Goal: Task Accomplishment & Management: Manage account settings

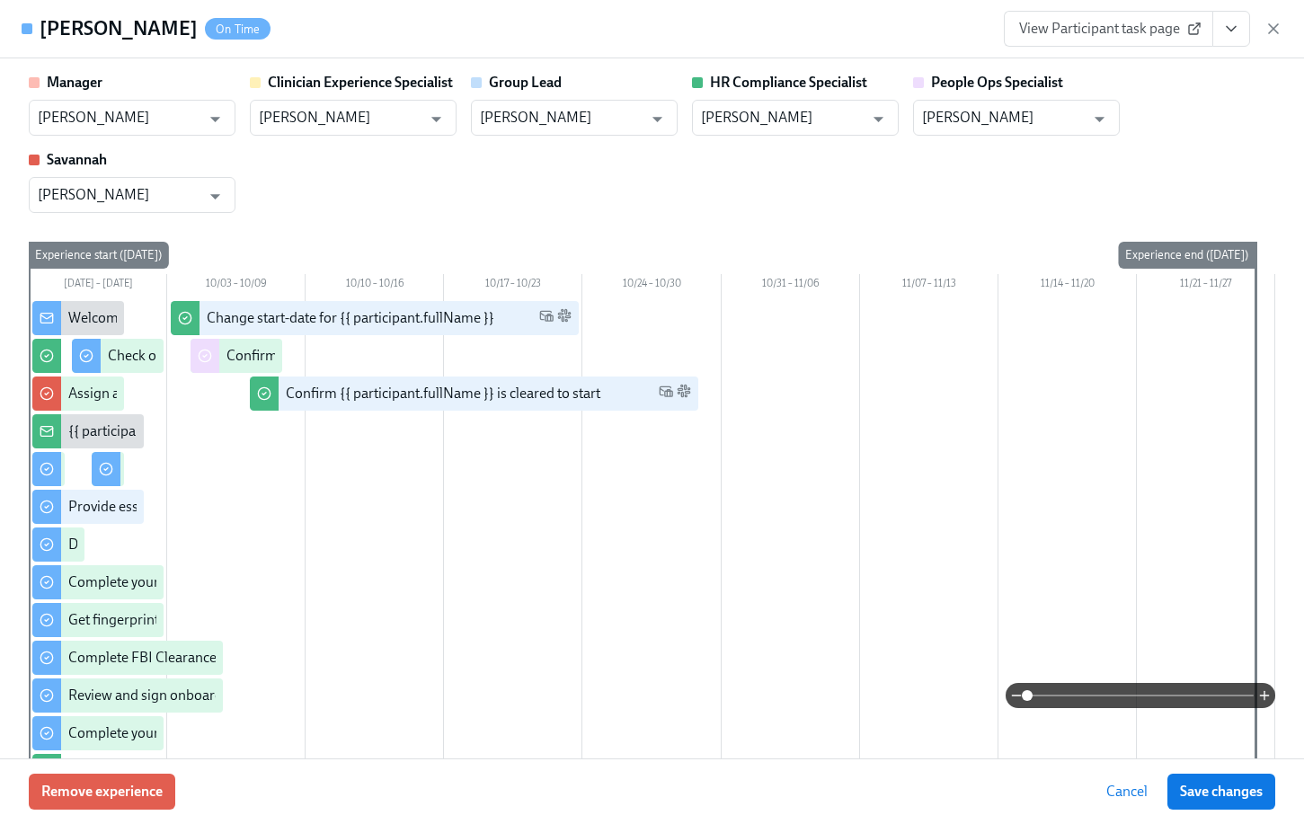
click at [1277, 33] on icon "button" at bounding box center [1273, 28] width 9 height 9
click at [1271, 26] on div "Home Experiences Moments Reports Review us on G2 Help Center Jackie Jean (2nd a…" at bounding box center [645, 23] width 1291 height 47
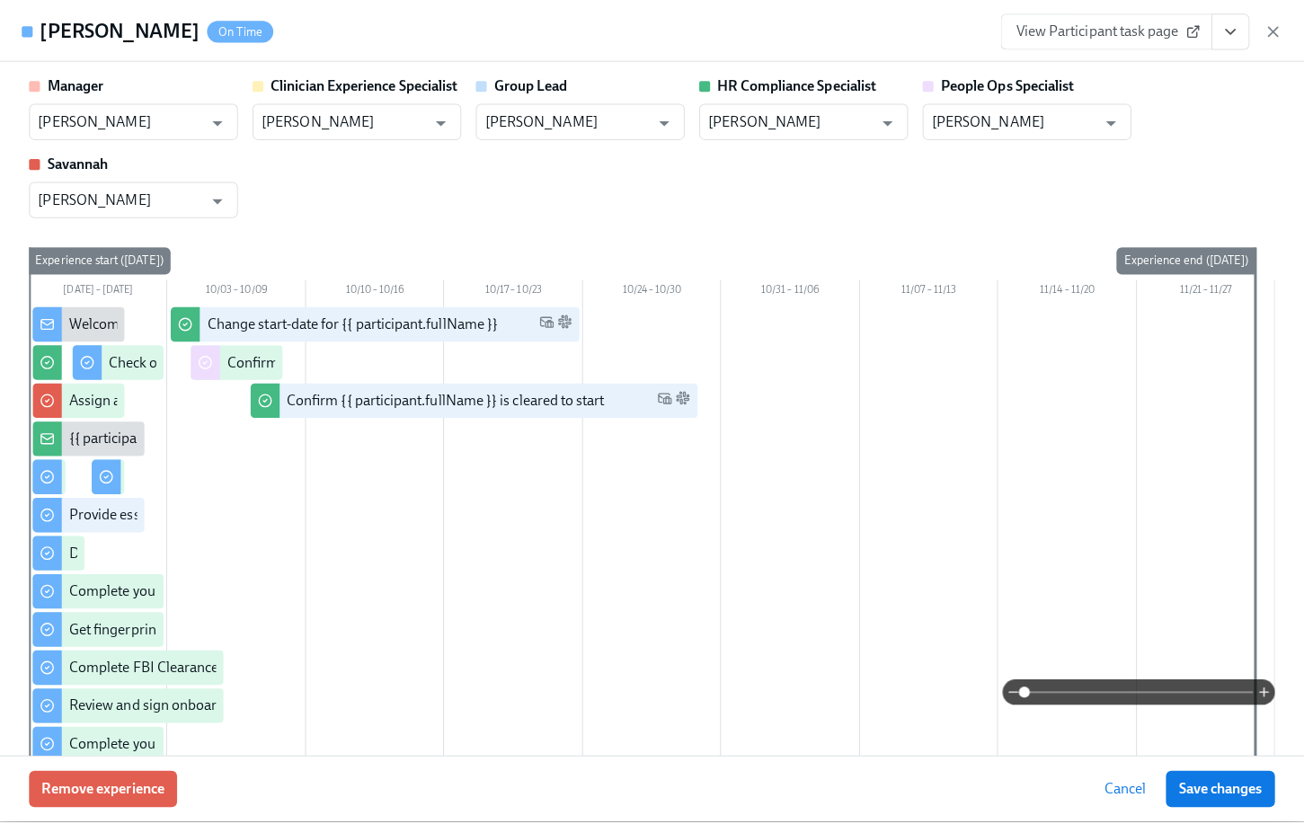
scroll to position [0, 24018]
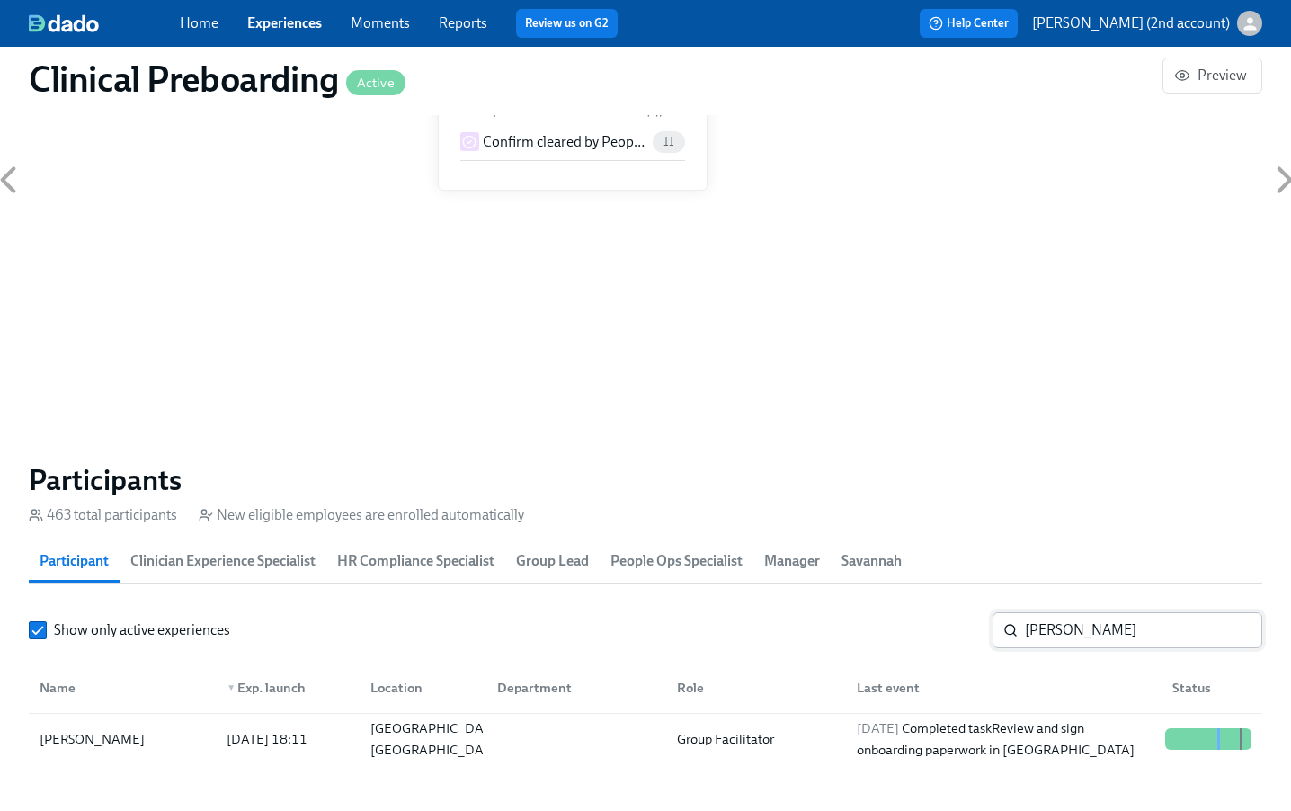
click at [1159, 628] on input "Eden Parnes-Akins" at bounding box center [1143, 630] width 237 height 36
paste input "[PERSON_NAME]"
click at [1110, 723] on div "2025/10/06 Completed task Register on the Pennsylvania Child Abuse website" at bounding box center [1003, 738] width 308 height 43
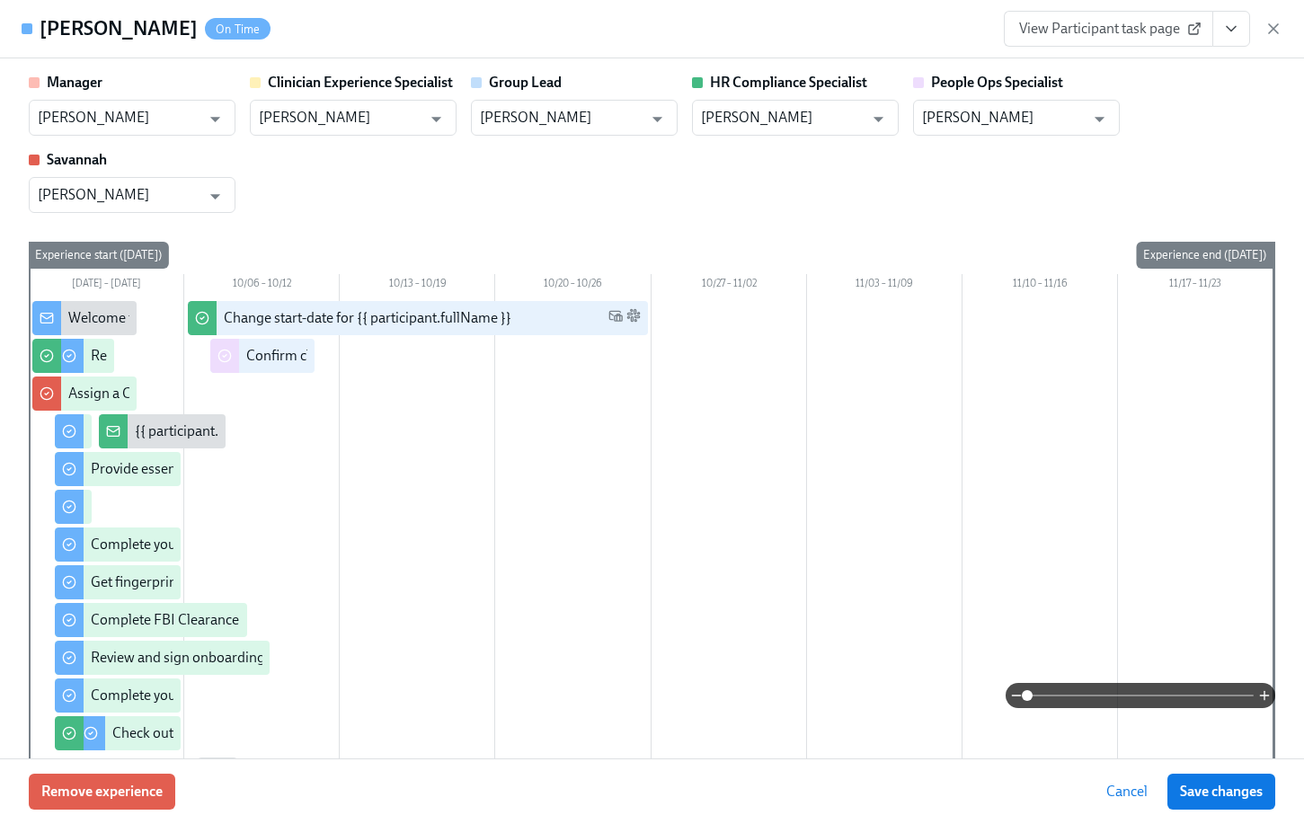
click at [1220, 25] on button "View task page" at bounding box center [1232, 29] width 38 height 36
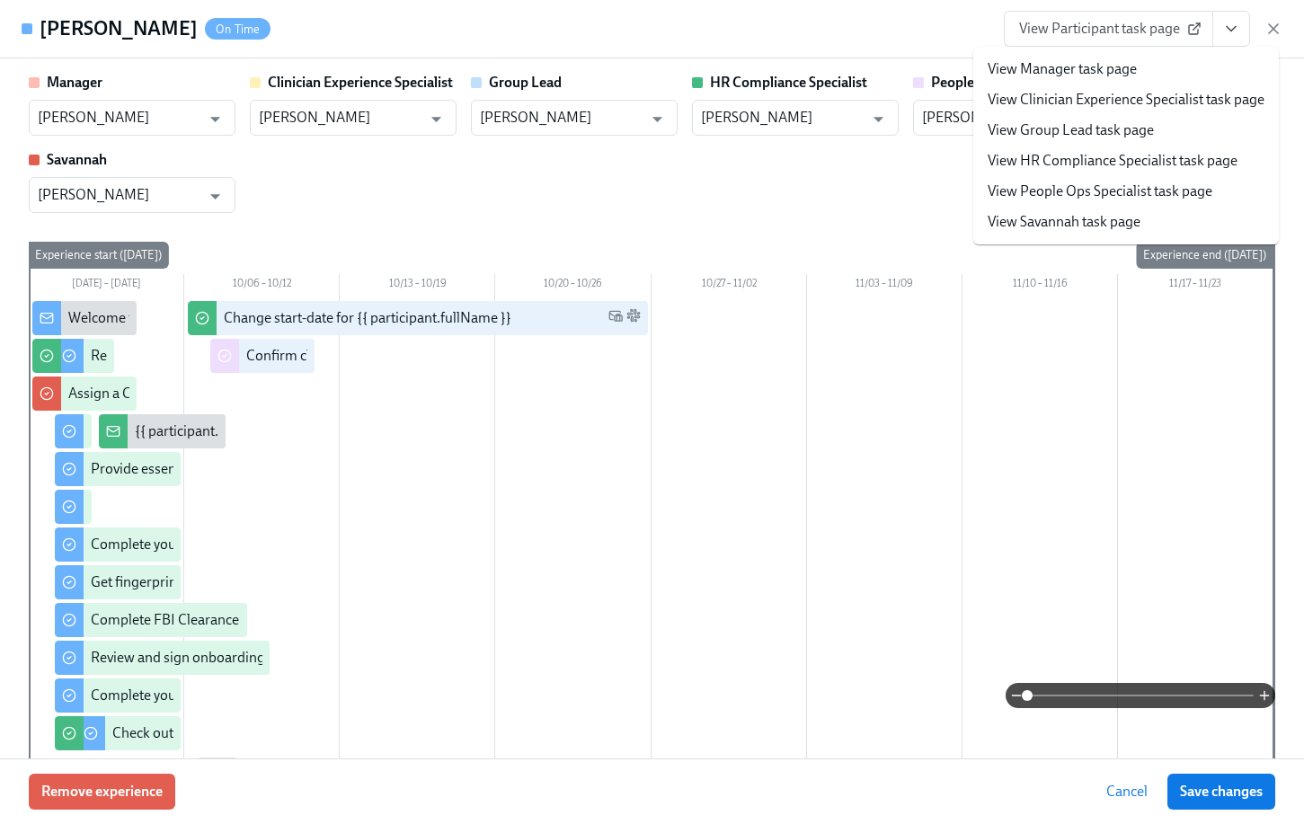
click at [1162, 190] on link "View People Ops Specialist task page" at bounding box center [1100, 192] width 225 height 20
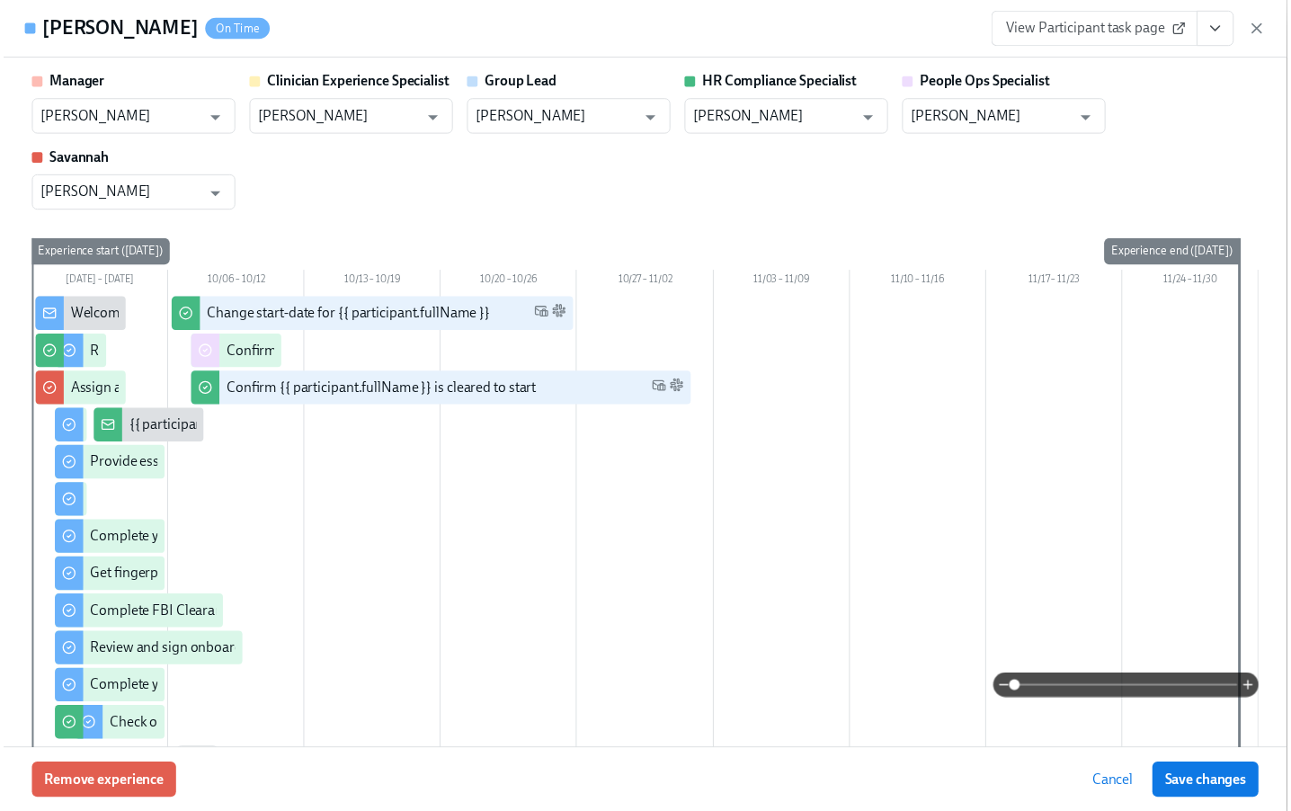
scroll to position [0, 24031]
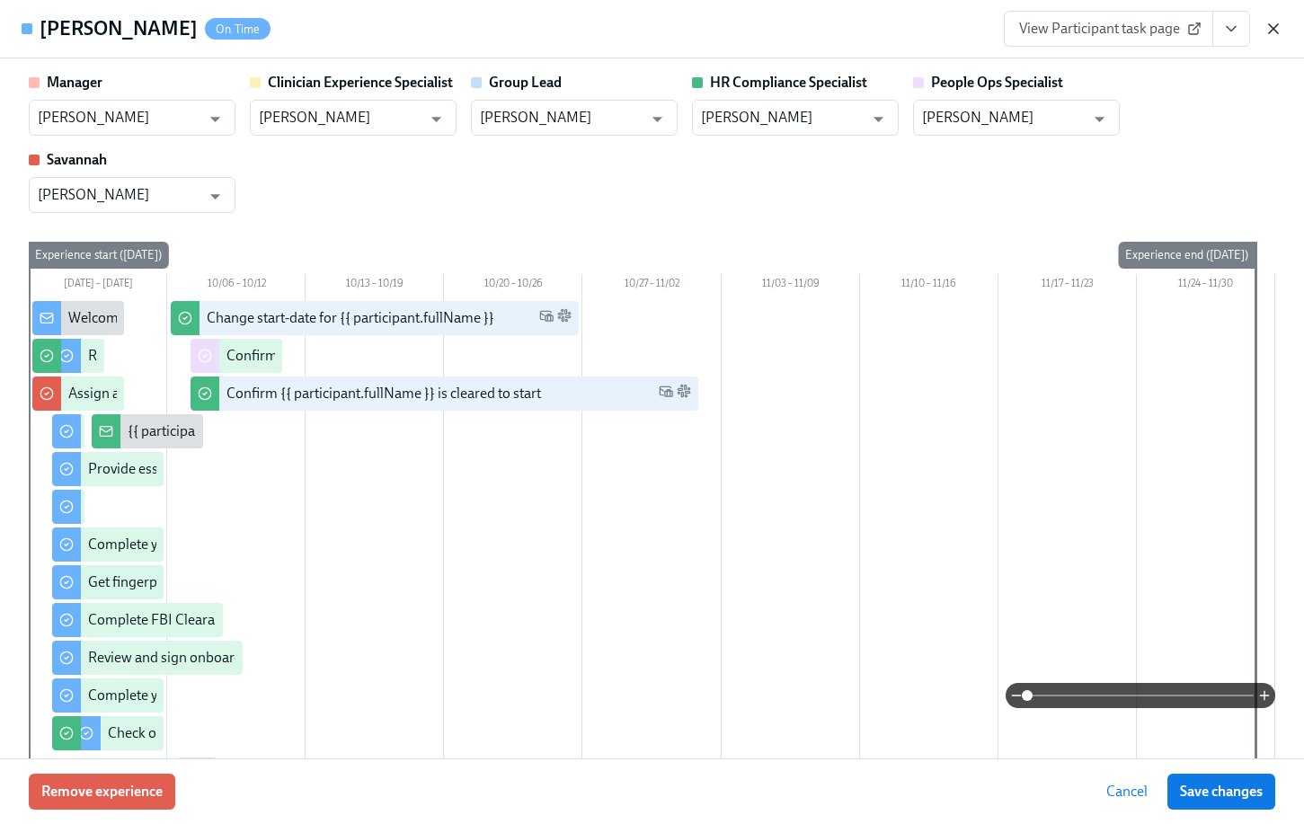
click at [1286, 28] on div "Amy Gardner On Time View Participant task page" at bounding box center [652, 29] width 1304 height 58
click at [1272, 28] on icon "button" at bounding box center [1274, 29] width 18 height 18
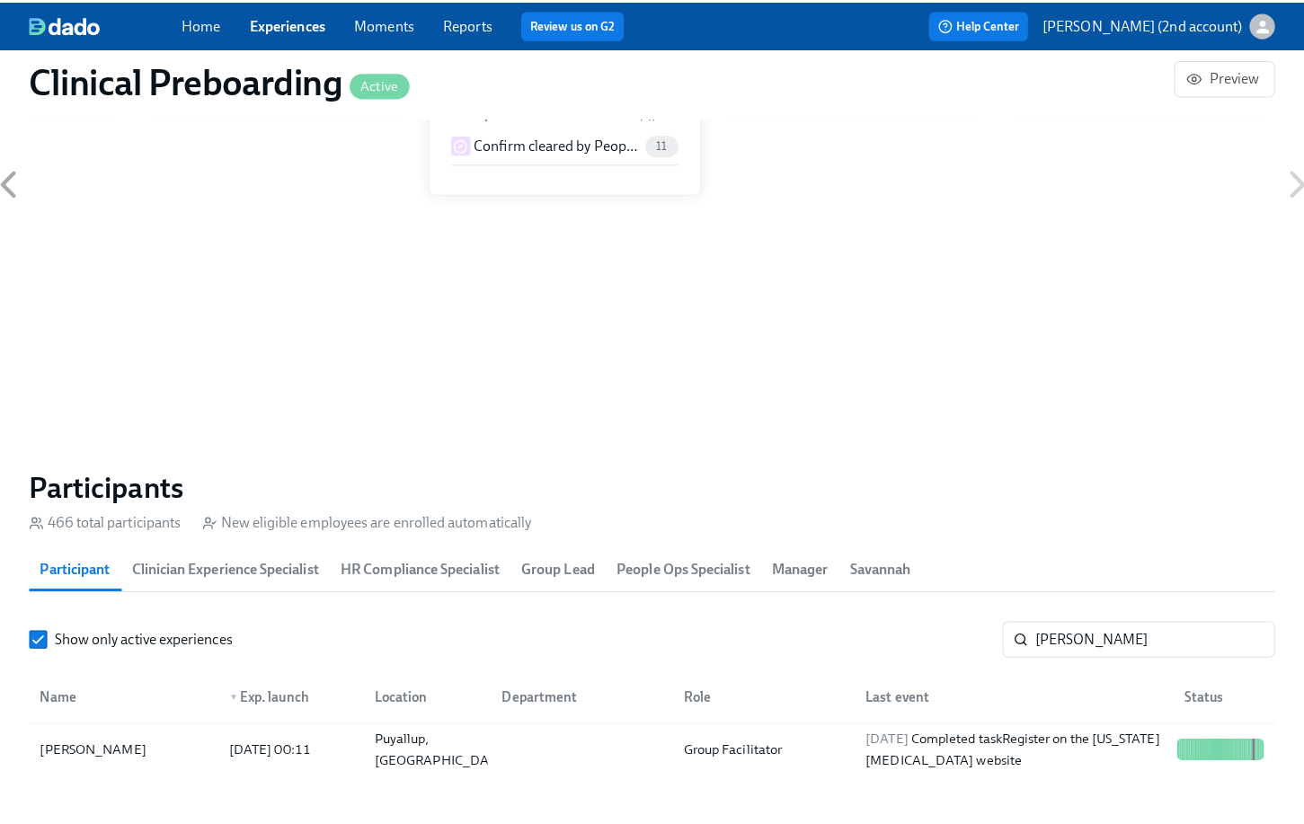
scroll to position [0, 24018]
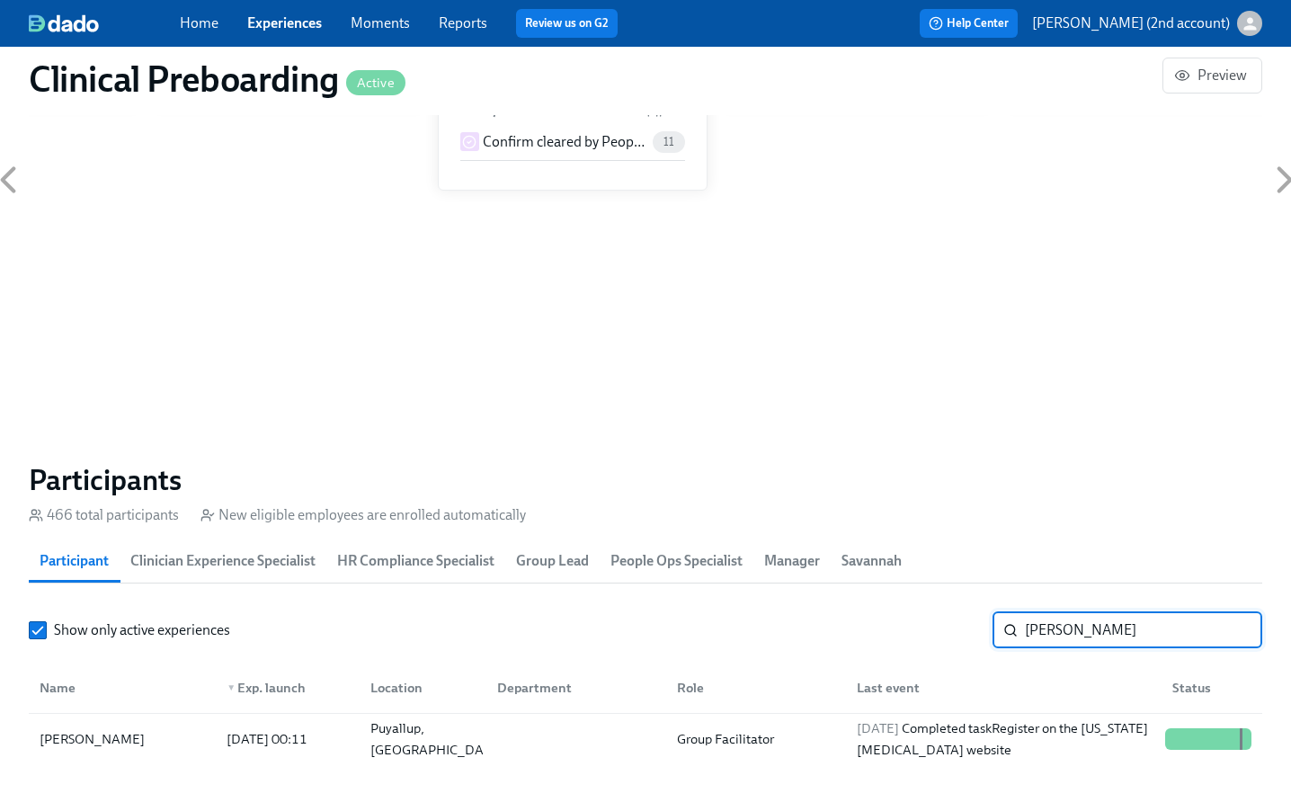
click at [1062, 612] on input "[PERSON_NAME]" at bounding box center [1143, 630] width 237 height 36
paste input "Madeline Schmitt"
type input "Madeline Schmitt"
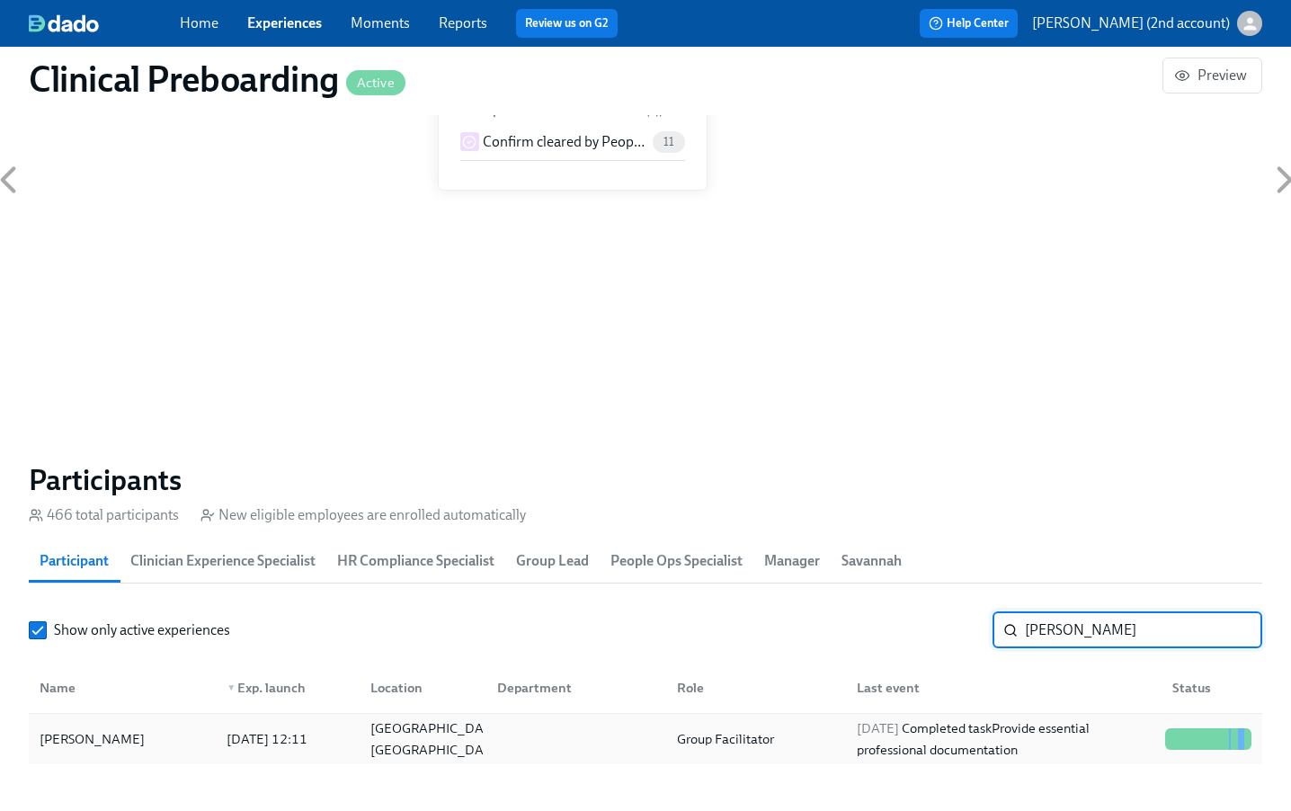
click at [958, 733] on div "2025/10/03 Completed task Provide essential professional documentation" at bounding box center [1003, 738] width 308 height 43
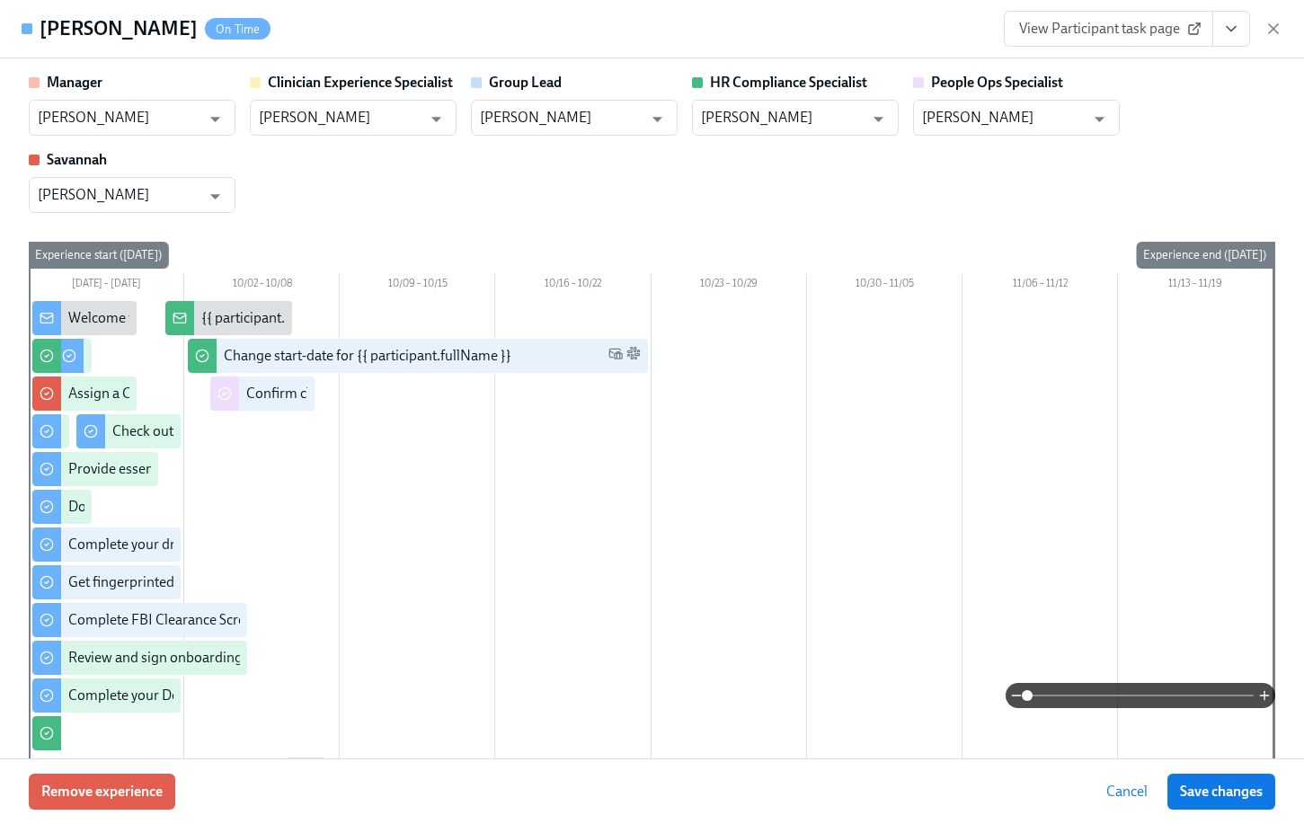
click at [1236, 30] on icon "View task page" at bounding box center [1231, 29] width 18 height 18
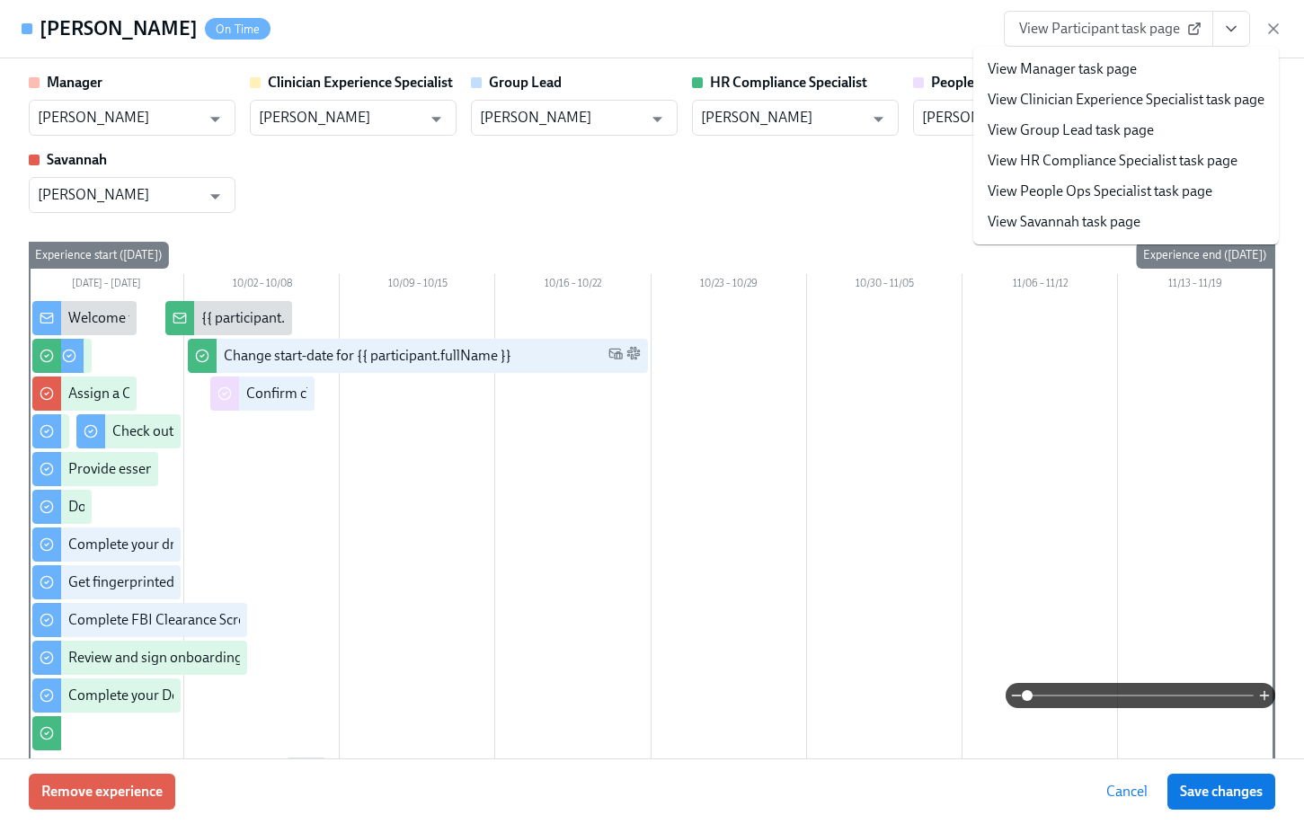
click at [1103, 199] on link "View People Ops Specialist task page" at bounding box center [1100, 192] width 225 height 20
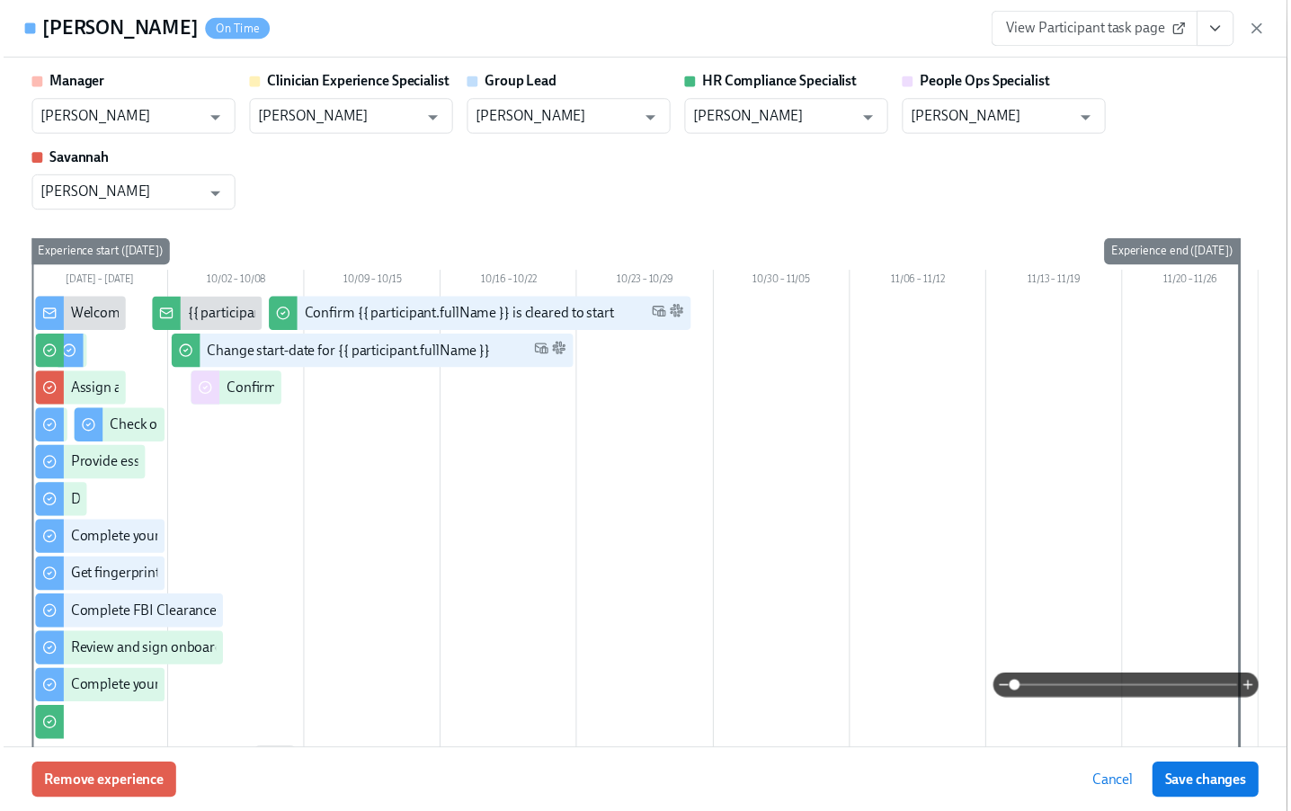
scroll to position [0, 24031]
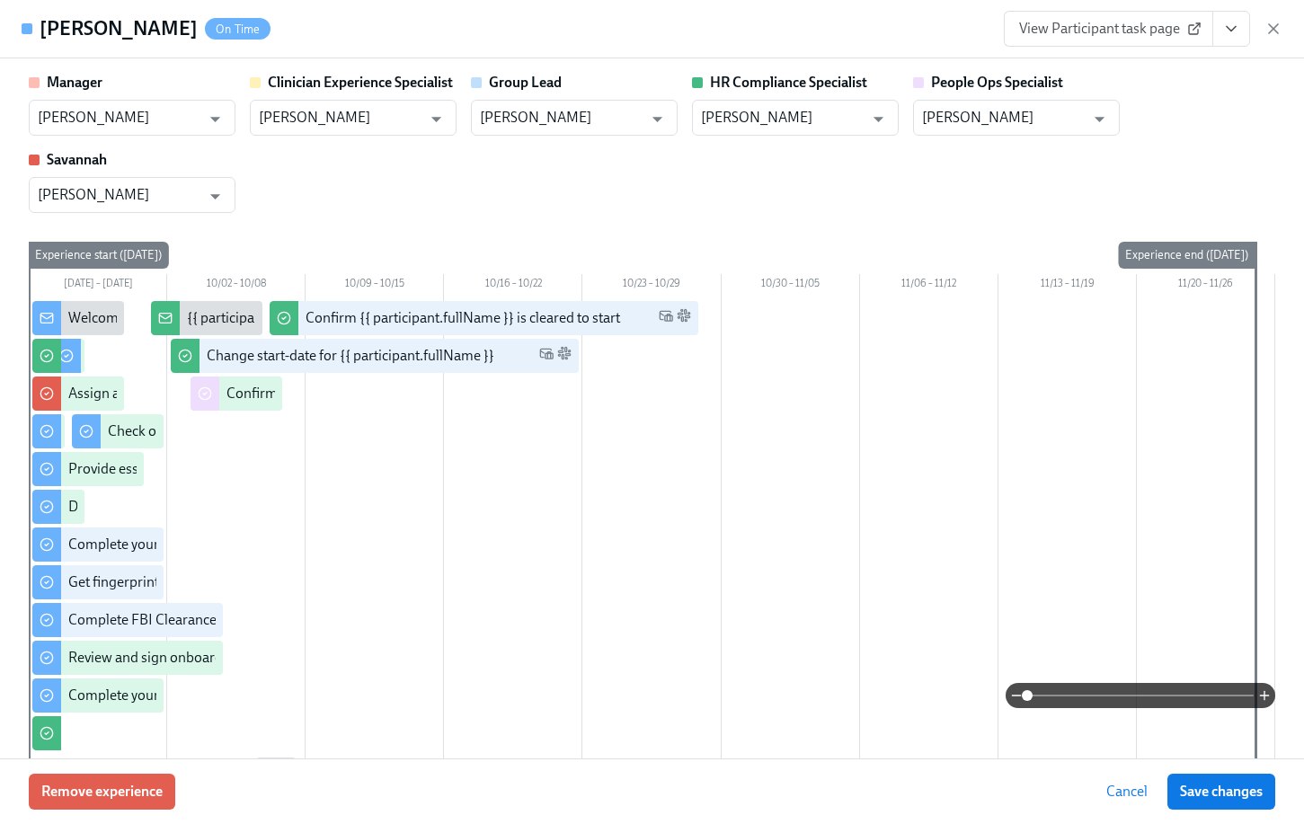
click at [1286, 29] on div "Madeline Schmitt On Time View Participant task page" at bounding box center [652, 29] width 1304 height 58
click at [1279, 31] on icon "button" at bounding box center [1274, 29] width 18 height 18
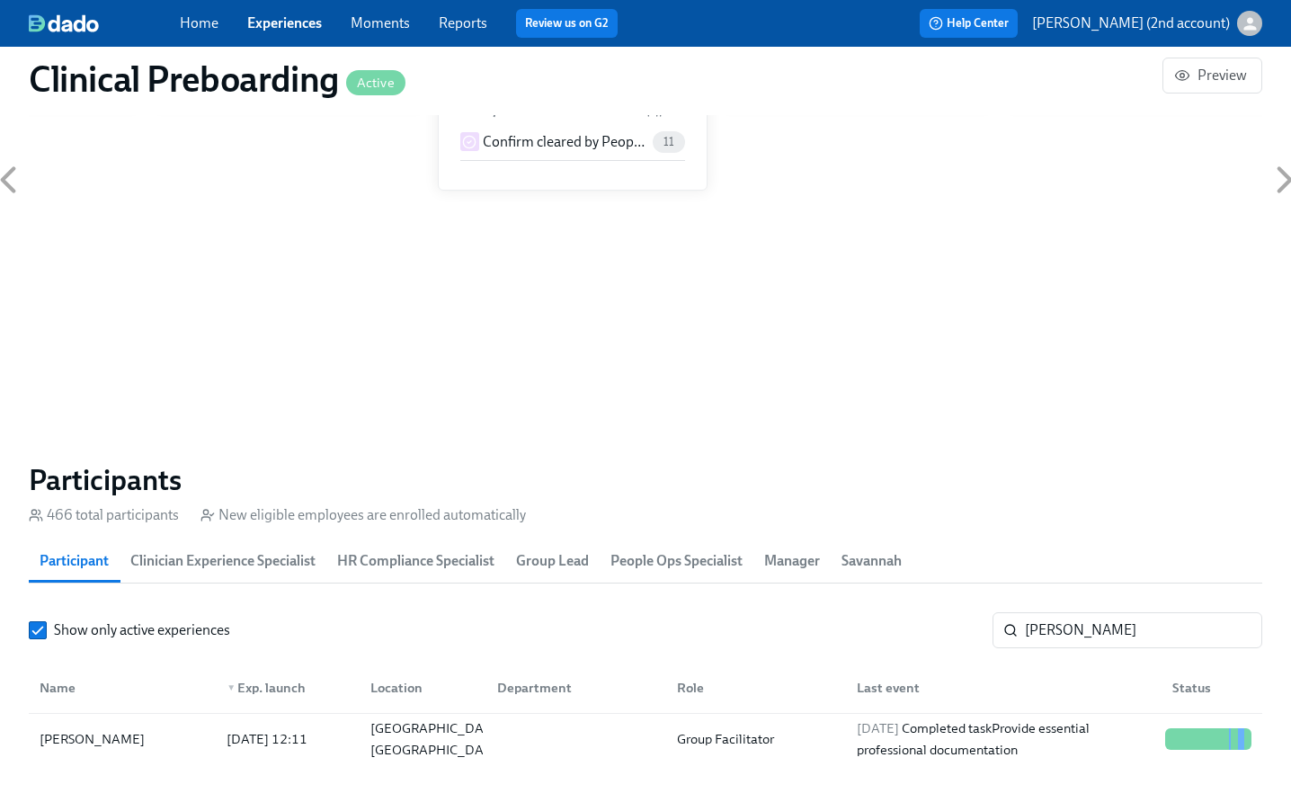
scroll to position [0, 24031]
click at [1022, 731] on div "2025/10/03 Completed task Provide essential professional documentation" at bounding box center [1003, 738] width 308 height 43
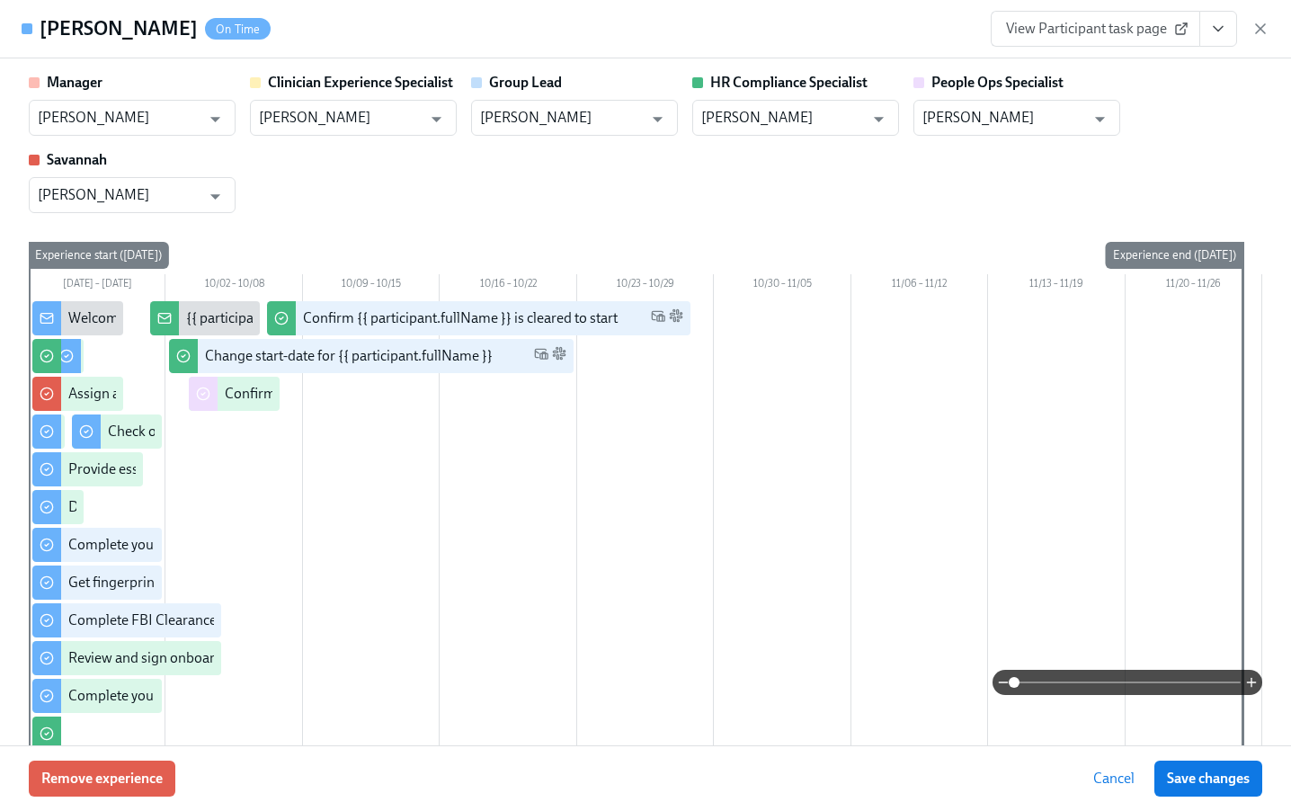
click at [1215, 31] on button "View task page" at bounding box center [1218, 29] width 38 height 36
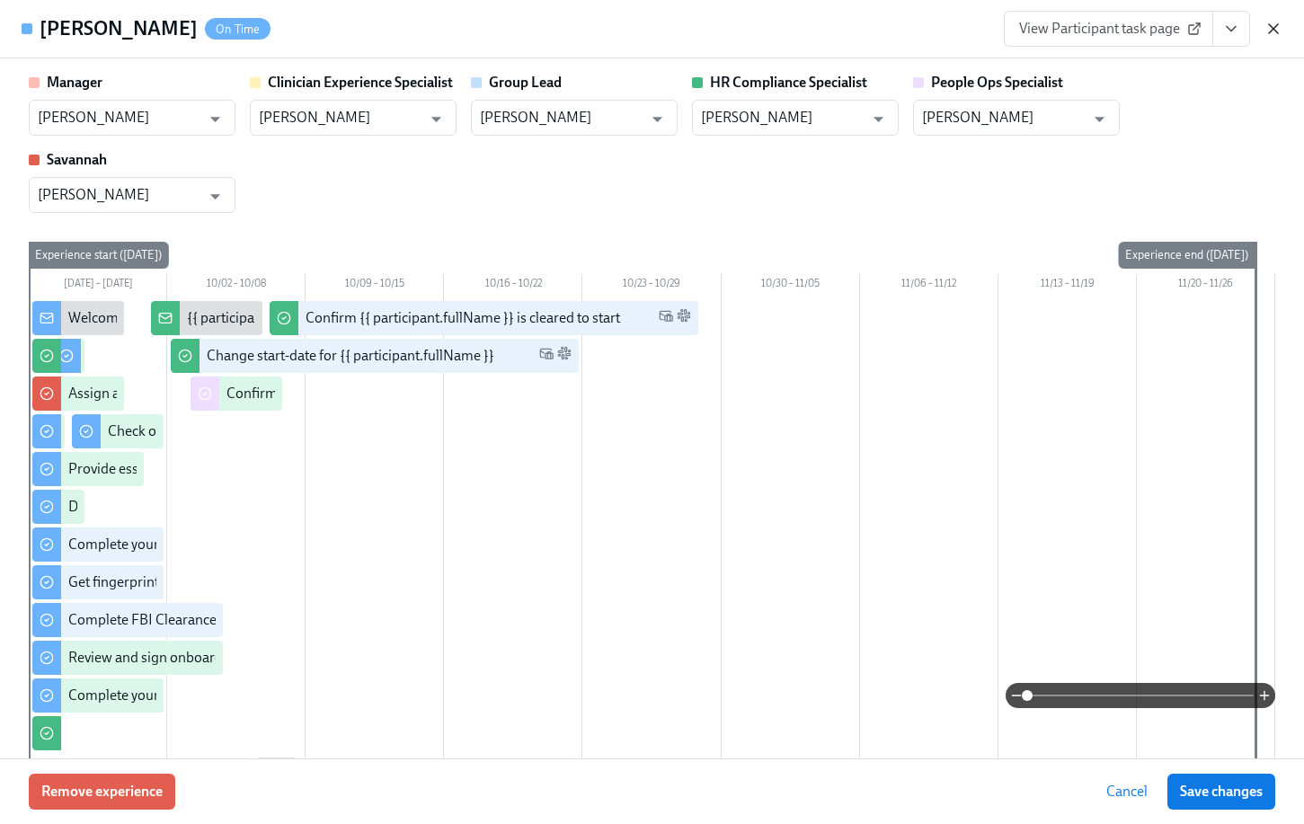
click at [1278, 31] on icon "button" at bounding box center [1274, 29] width 18 height 18
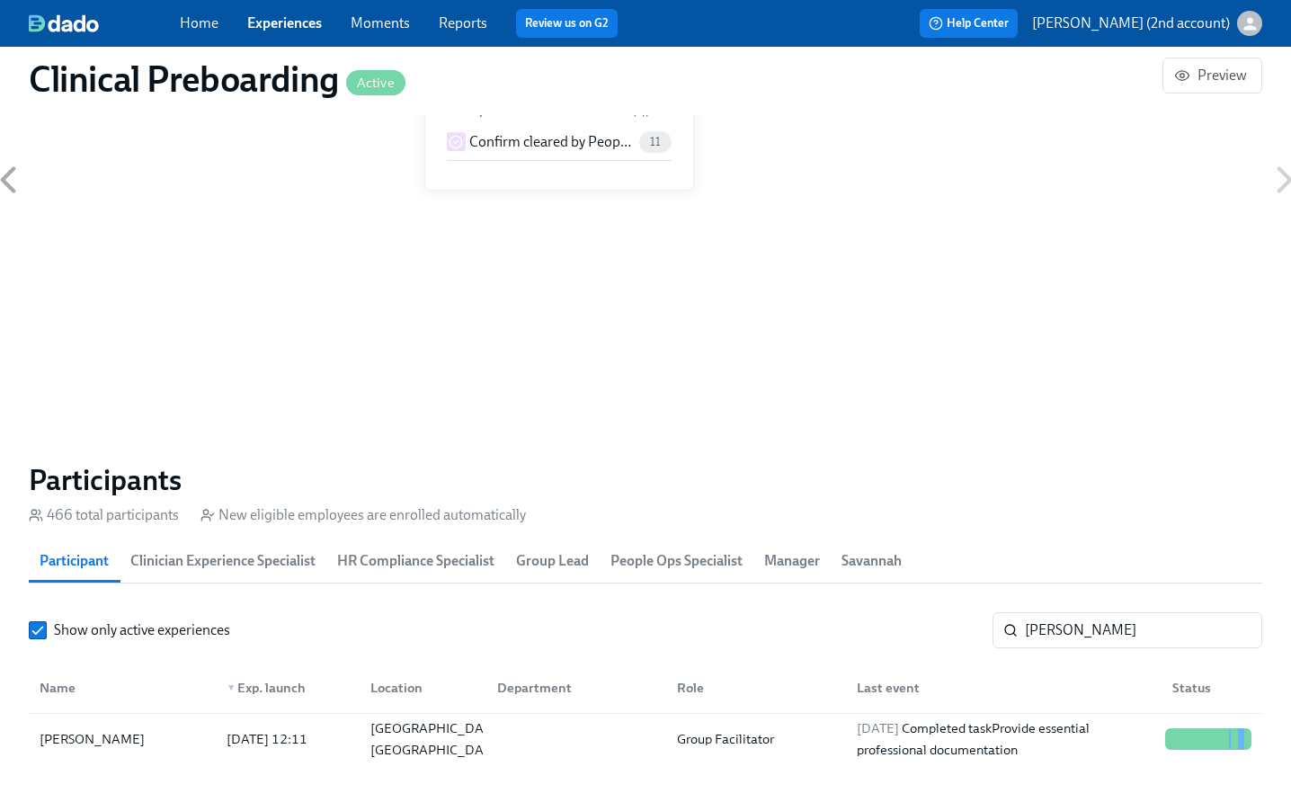
scroll to position [0, 24018]
click at [315, 18] on link "Experiences" at bounding box center [284, 22] width 75 height 17
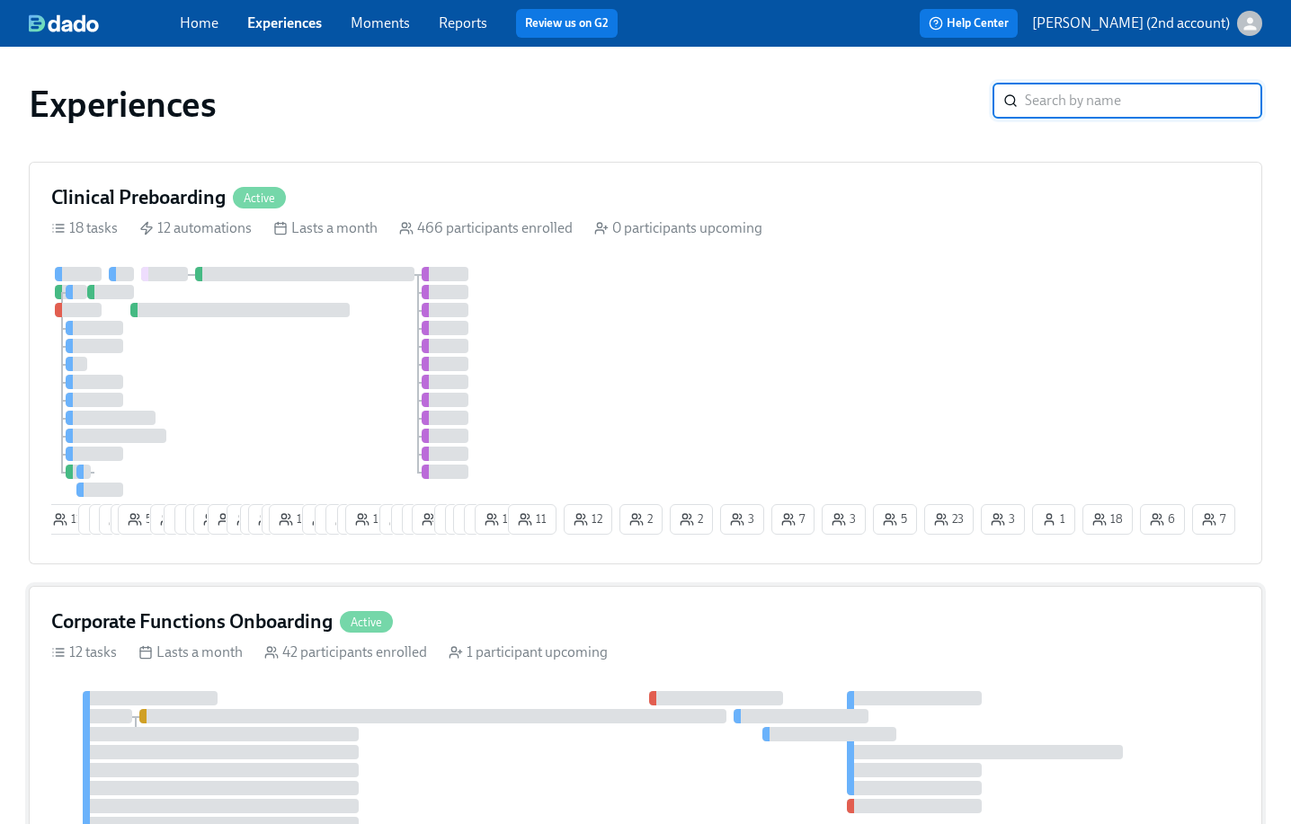
click at [440, 671] on div "Corporate Functions Onboarding Active 12 tasks Lasts a month 42 participants en…" at bounding box center [645, 760] width 1233 height 349
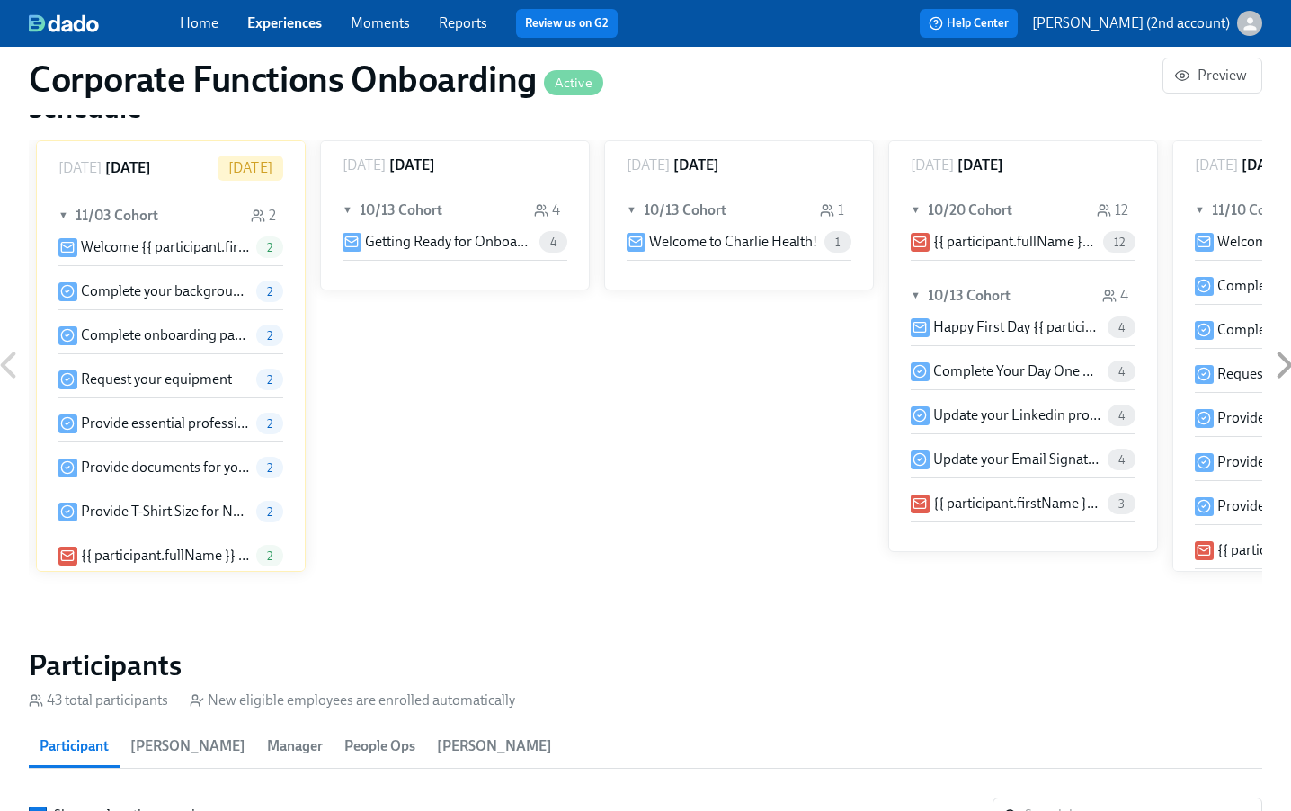
scroll to position [1786, 0]
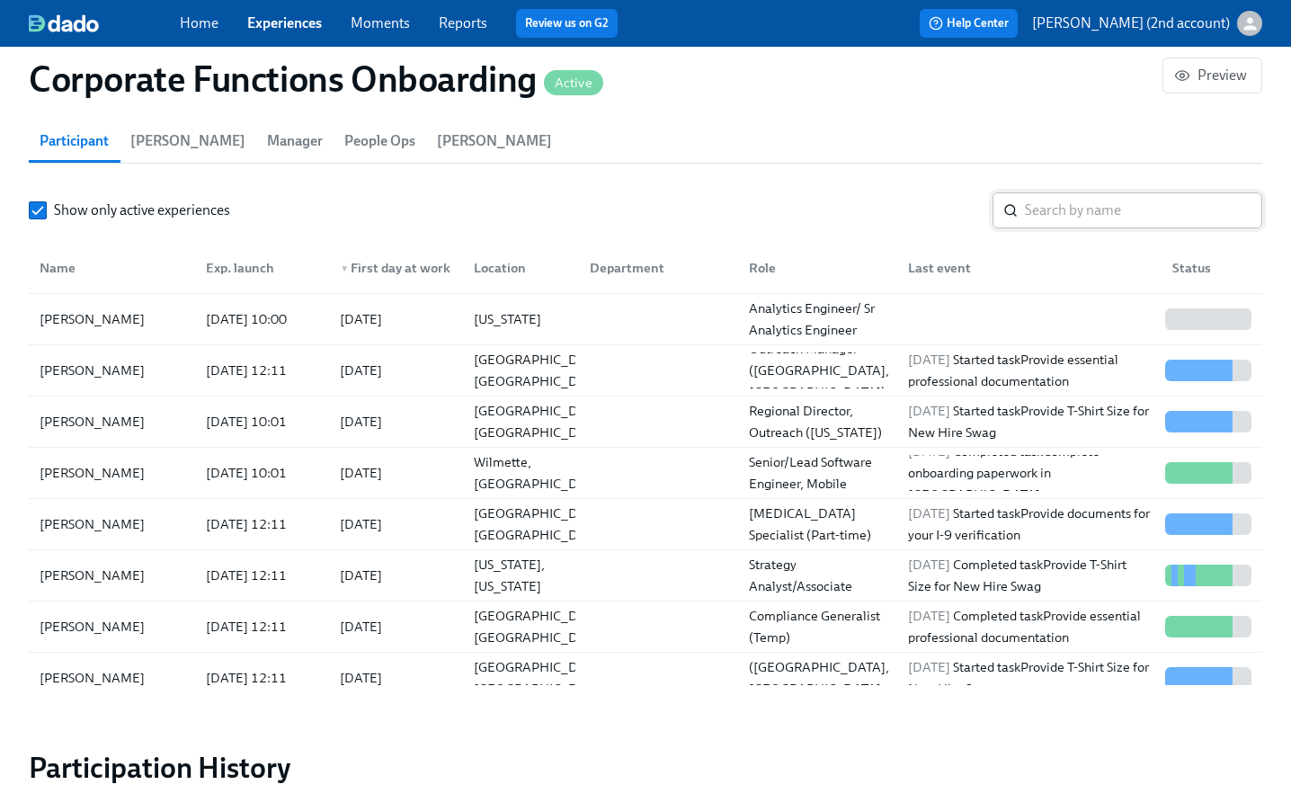
click at [1055, 198] on input "search" at bounding box center [1143, 210] width 237 height 36
paste input "Isabella Spina"
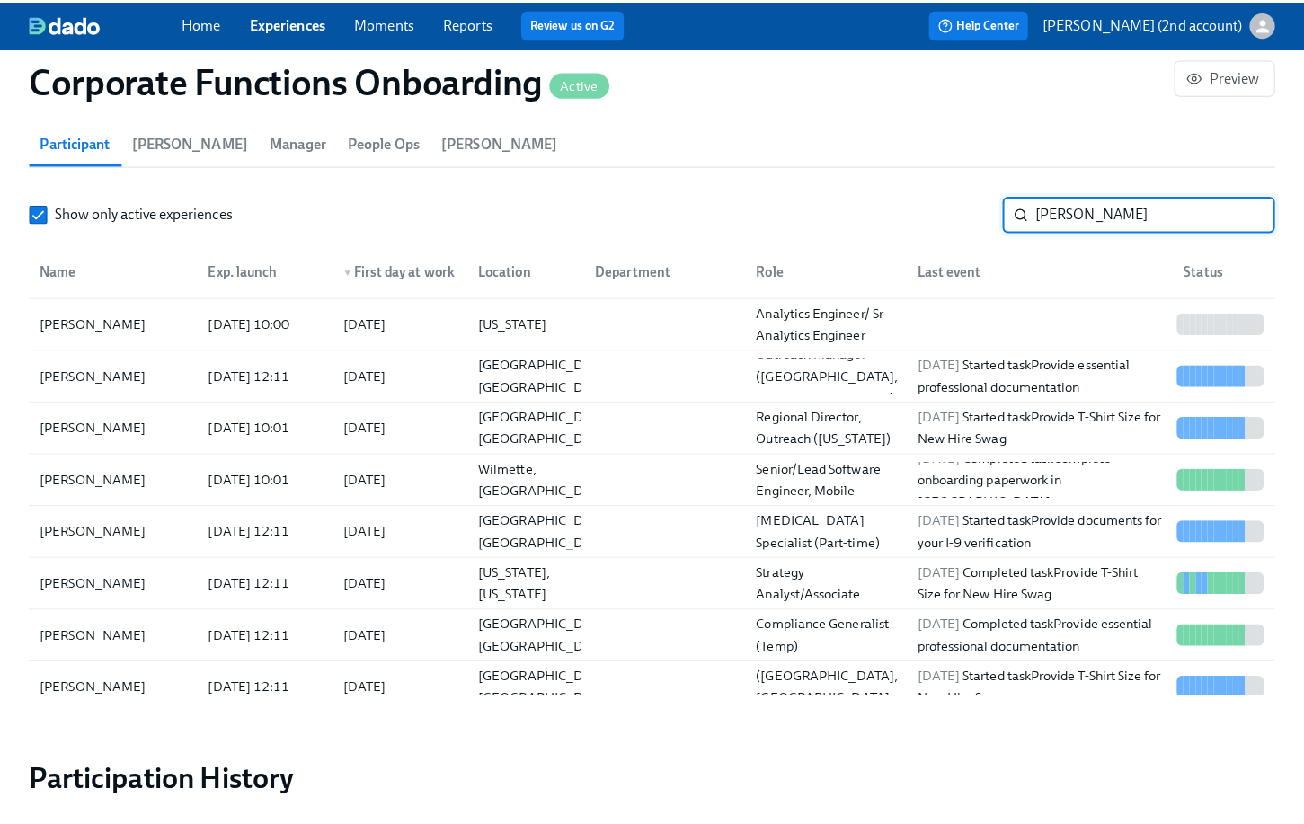
scroll to position [1753, 0]
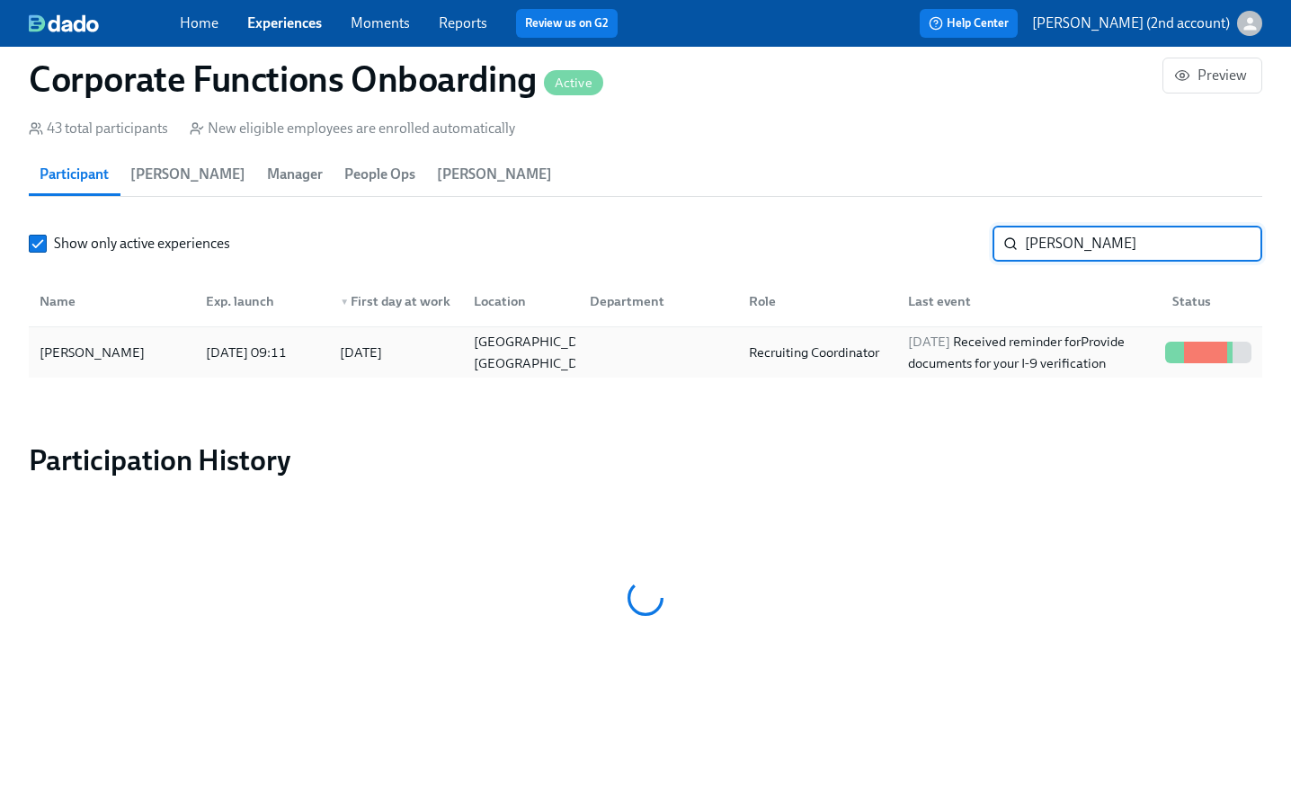
type input "Isabella Spina"
click at [1035, 370] on div "2025/10/06 Received reminder for Provide documents for your I-9 verification" at bounding box center [1029, 352] width 257 height 43
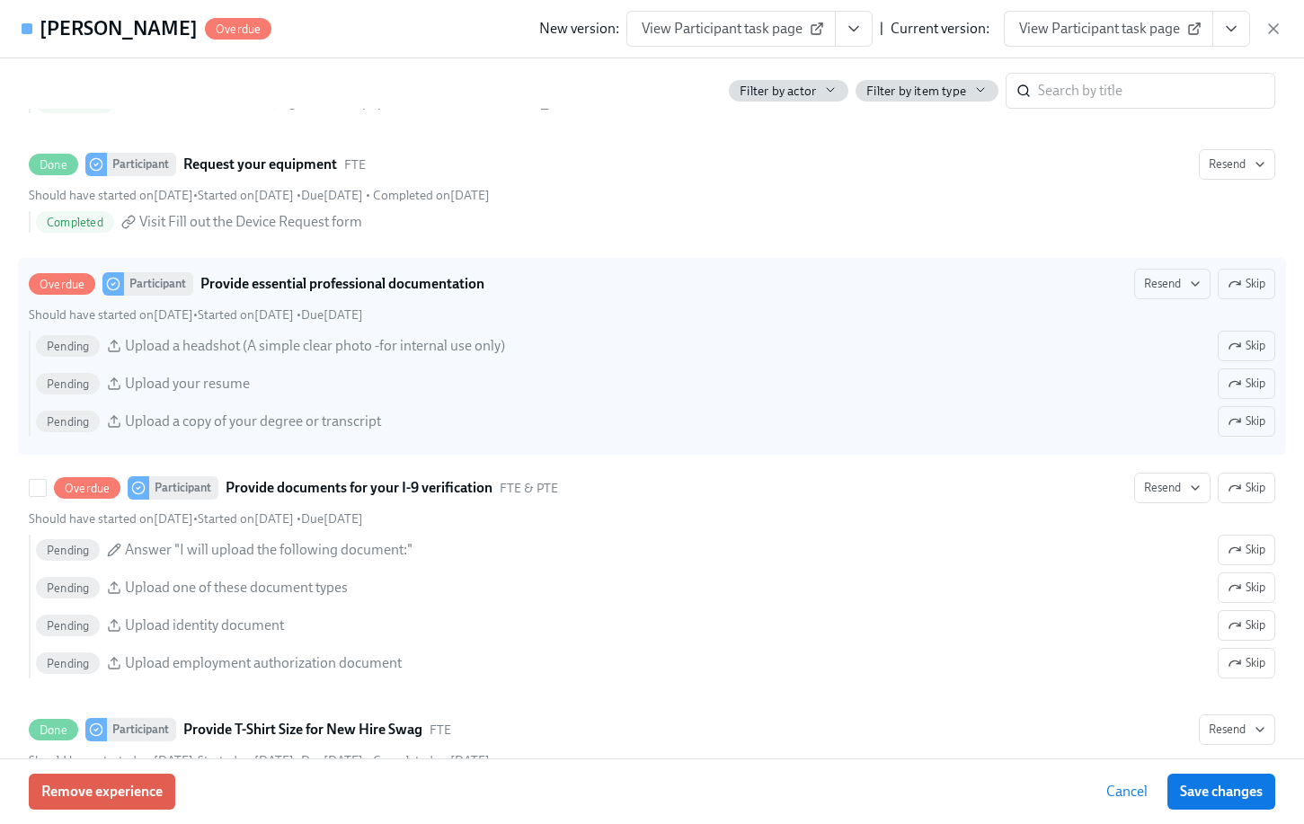
scroll to position [862, 0]
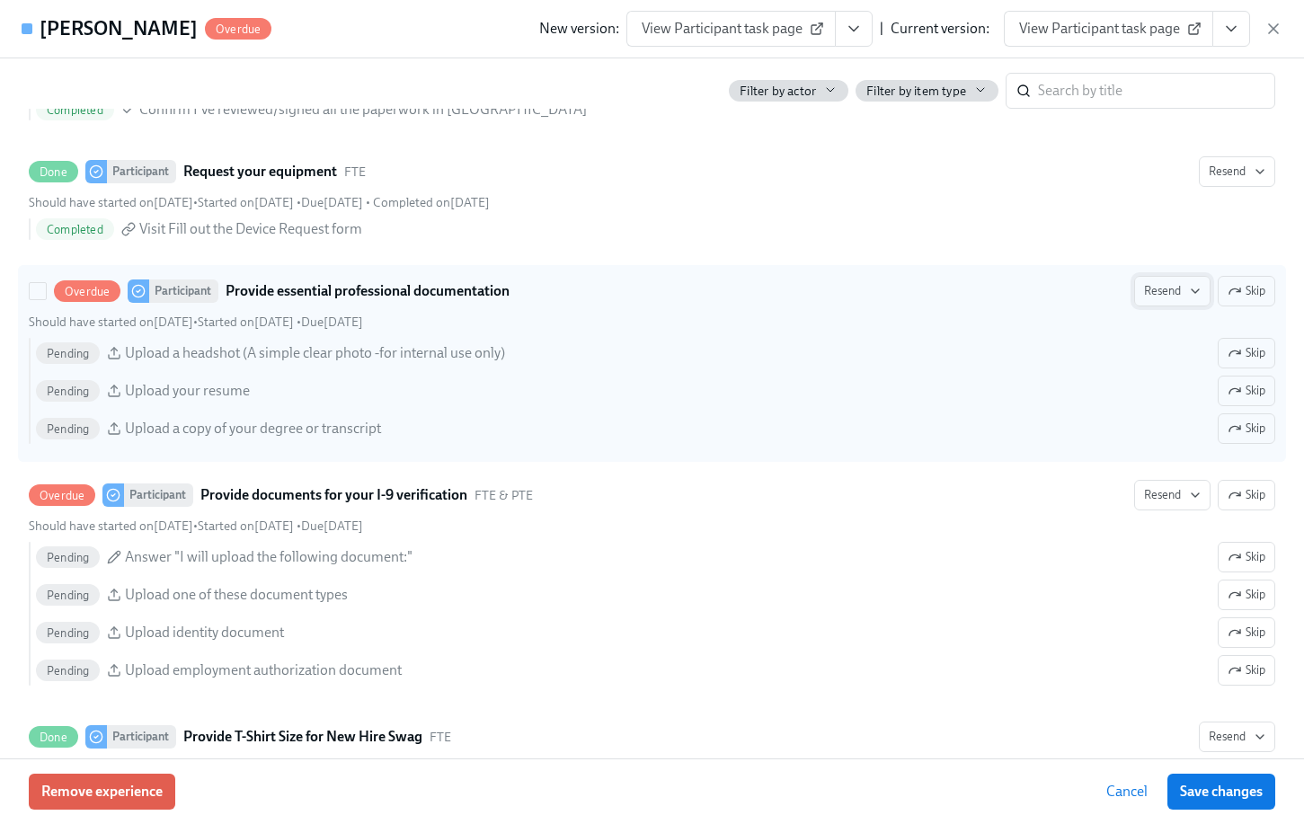
click at [1144, 299] on span "Resend" at bounding box center [1172, 291] width 57 height 18
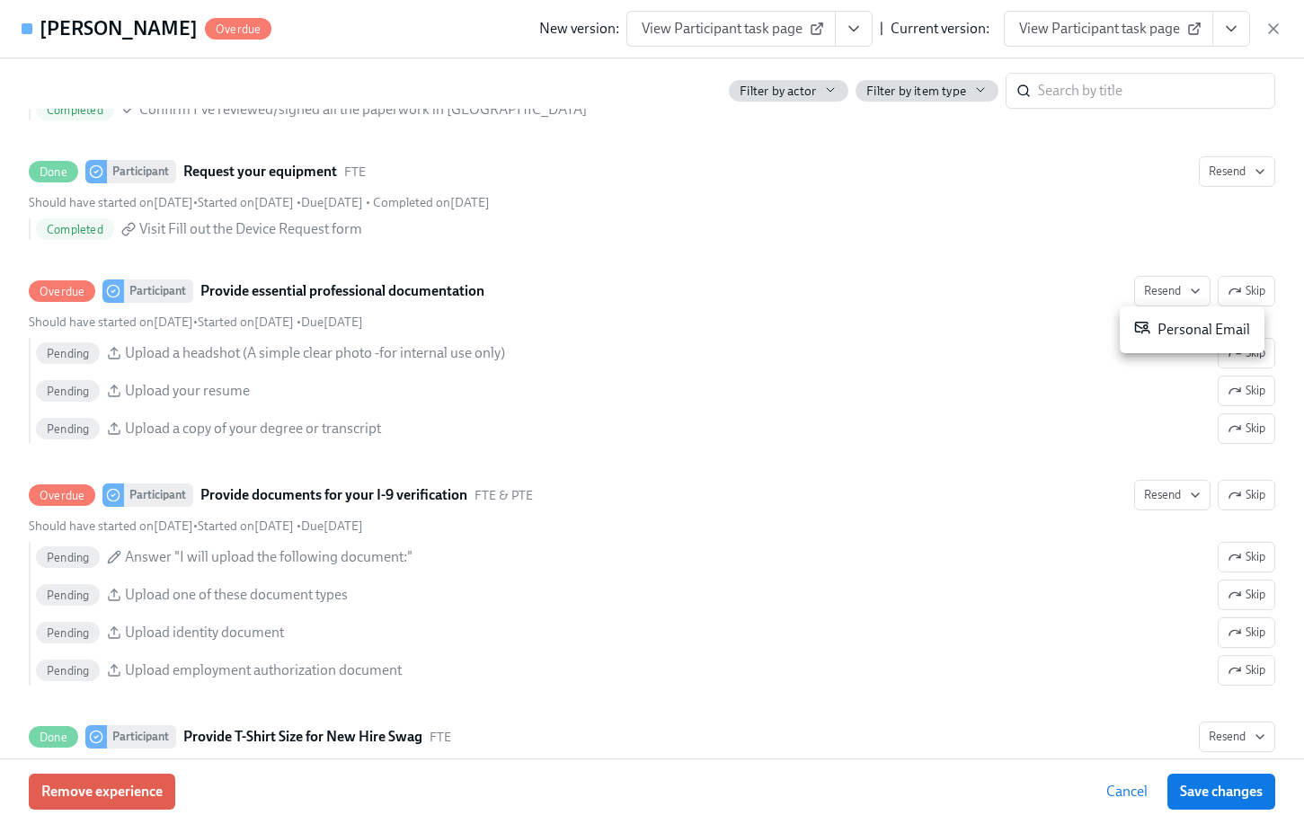
click at [1176, 328] on div "Personal Email" at bounding box center [1192, 330] width 116 height 22
click at [1136, 504] on div at bounding box center [652, 412] width 1304 height 824
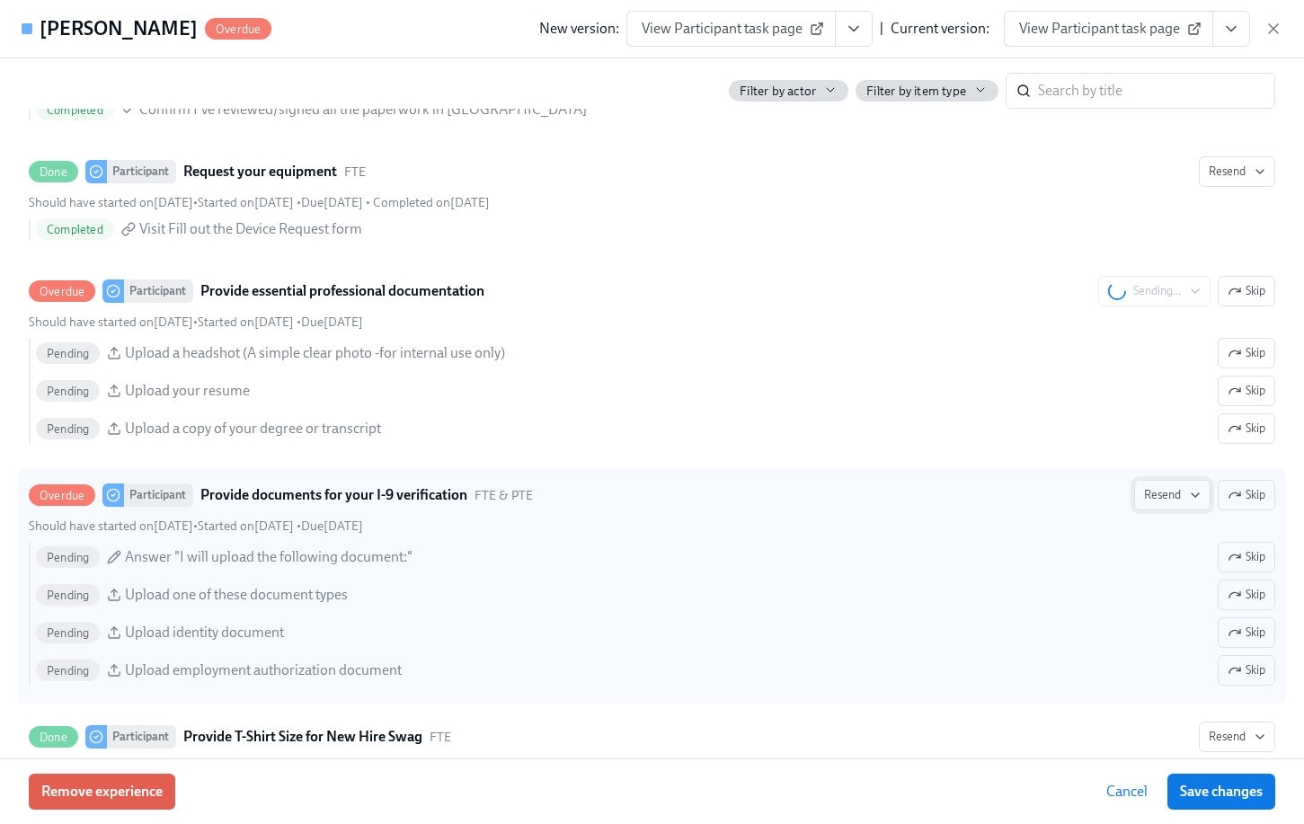
click at [1146, 495] on span "Resend" at bounding box center [1172, 495] width 57 height 18
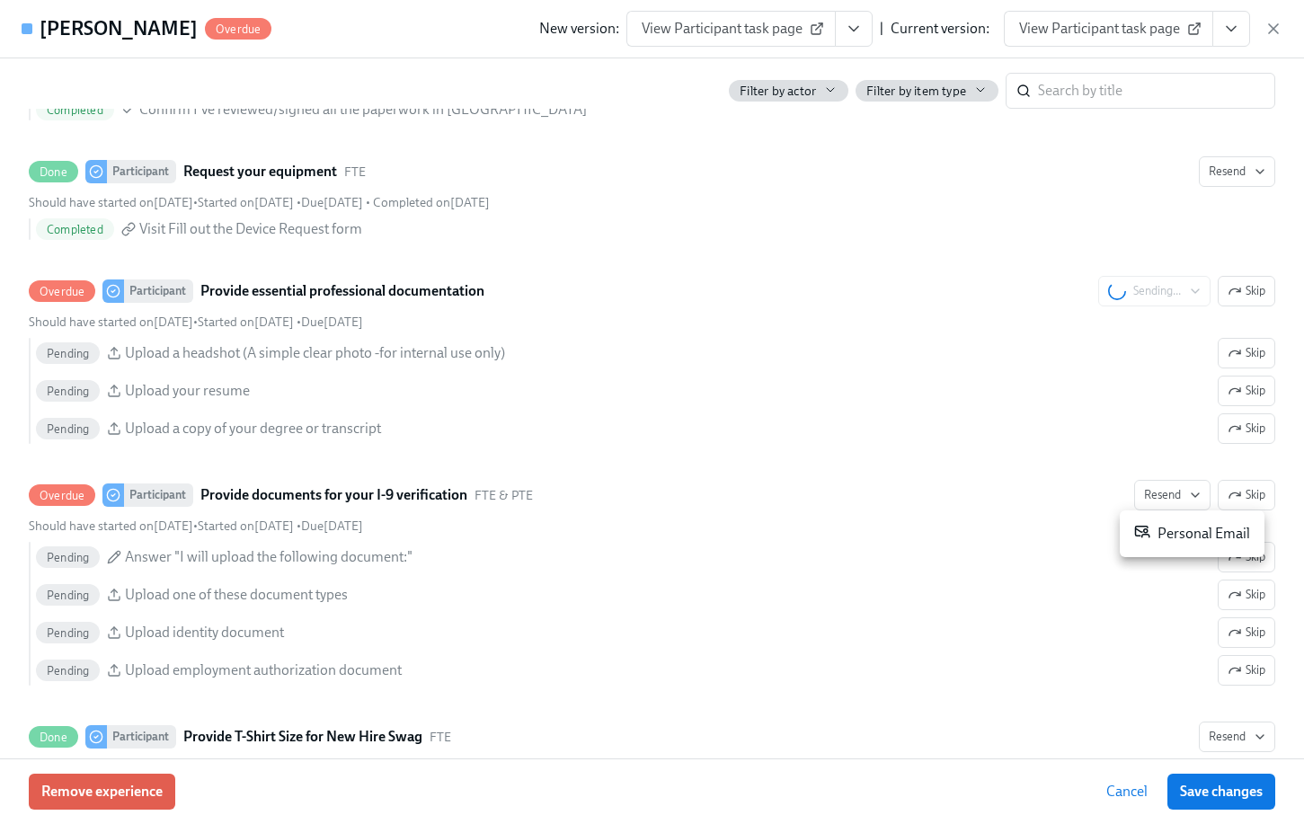
click at [1136, 536] on icon at bounding box center [1142, 531] width 16 height 16
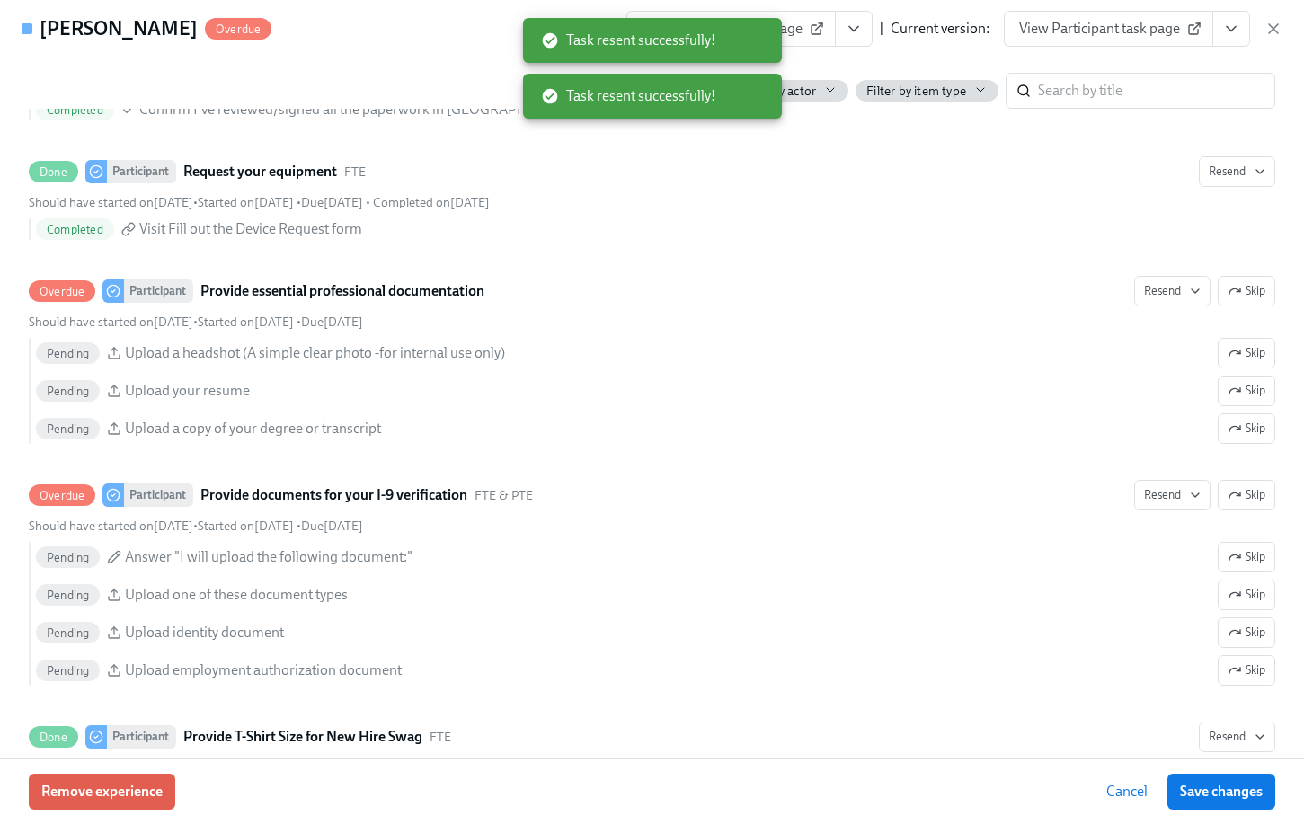
scroll to position [0, 9235]
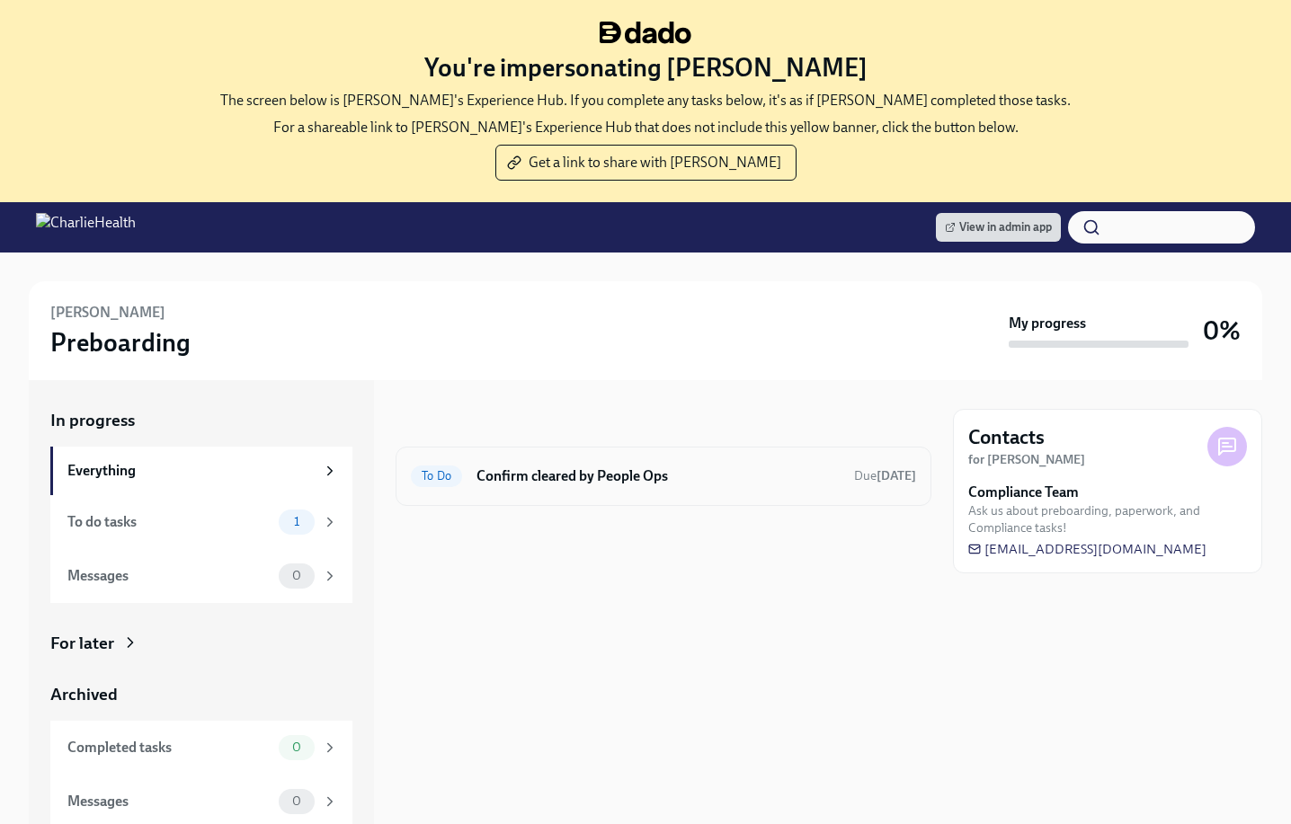
click at [573, 486] on div "To Do Confirm cleared by People Ops Due [DATE]" at bounding box center [663, 476] width 505 height 29
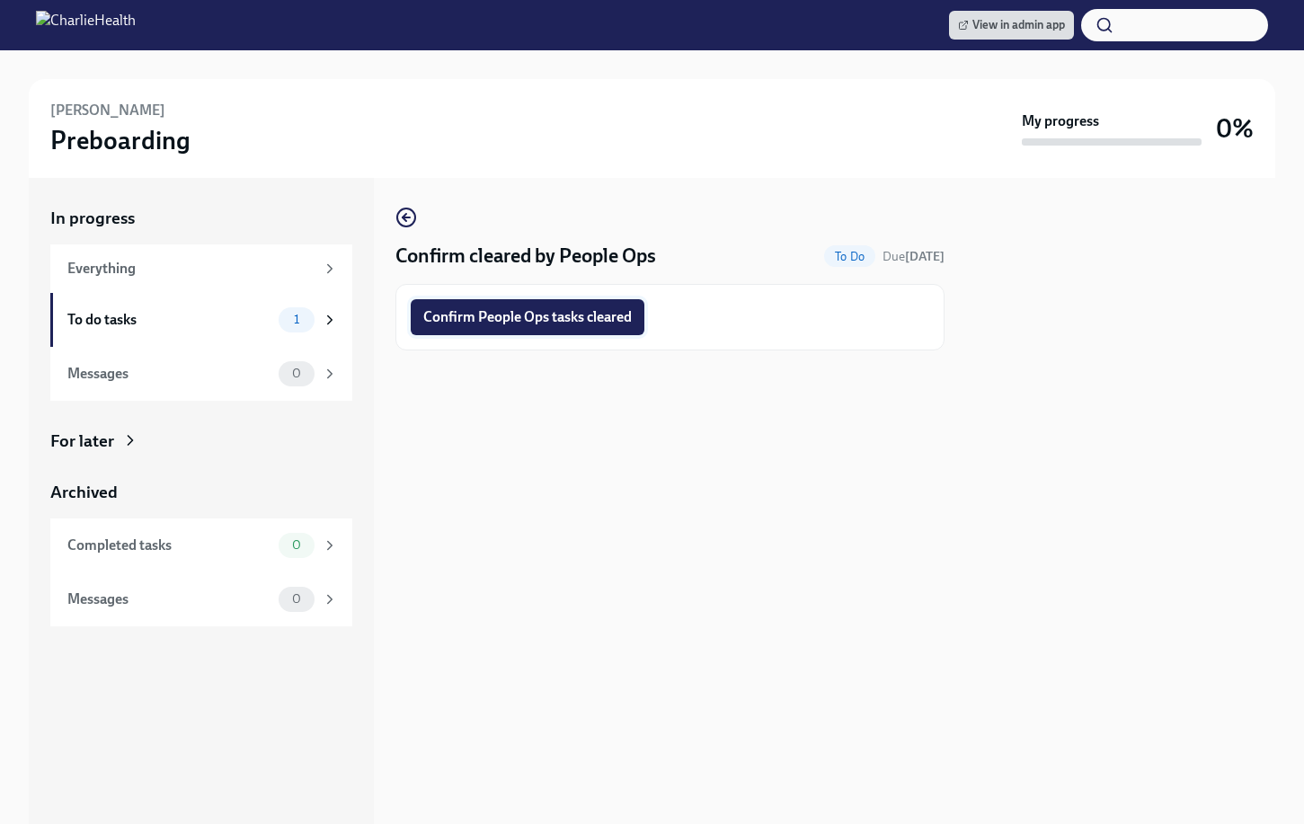
click at [565, 331] on button "Confirm People Ops tasks cleared" at bounding box center [528, 317] width 234 height 36
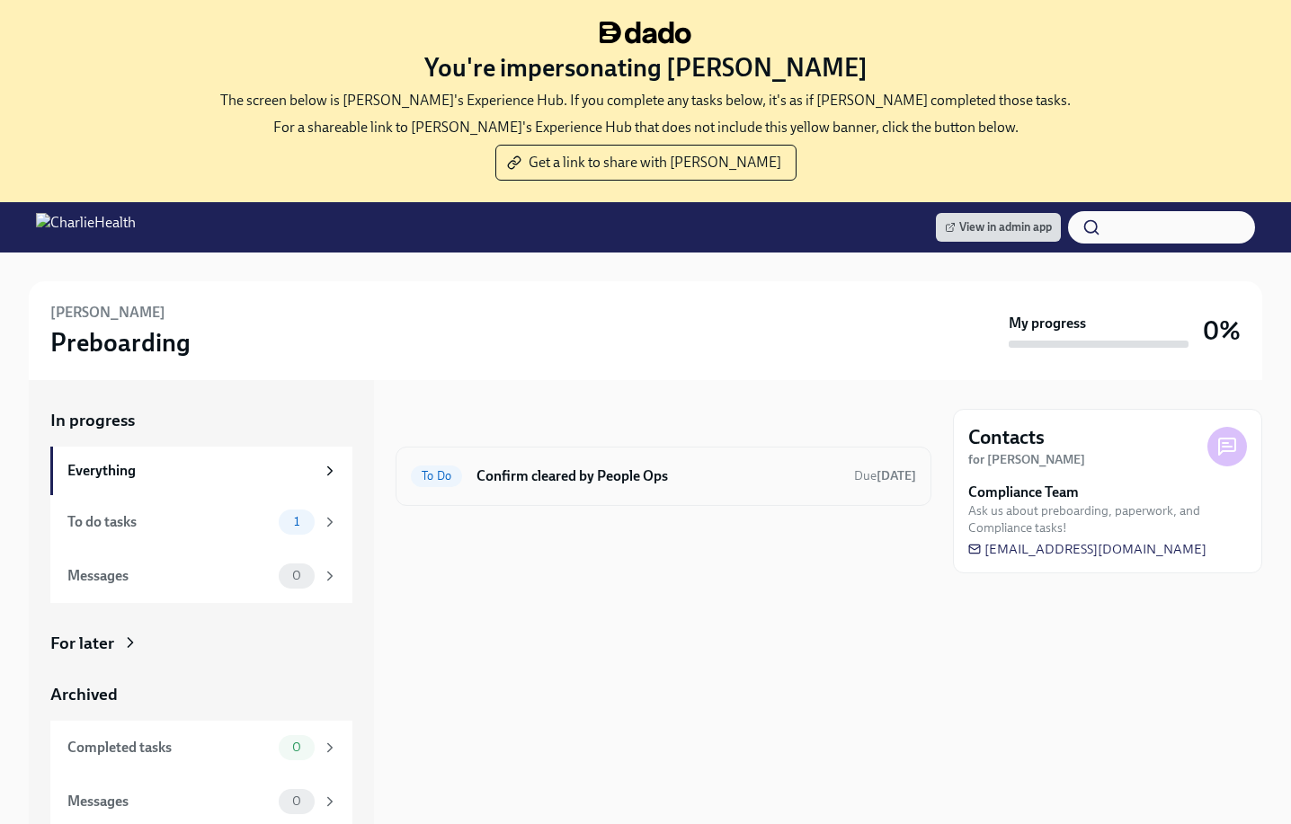
click at [609, 470] on h6 "Confirm cleared by People Ops" at bounding box center [657, 476] width 363 height 20
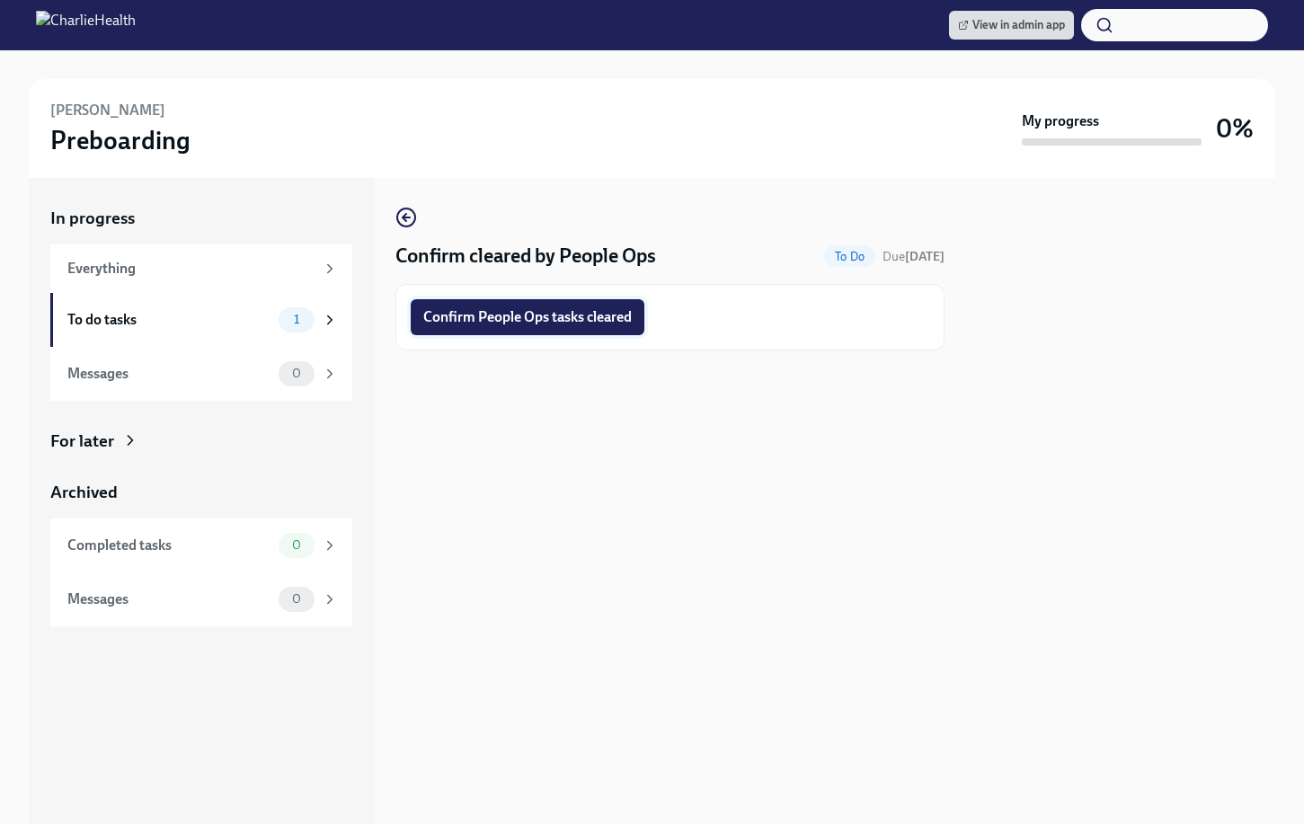
click at [507, 315] on span "Confirm People Ops tasks cleared" at bounding box center [527, 317] width 209 height 18
